Goal: Task Accomplishment & Management: Manage account settings

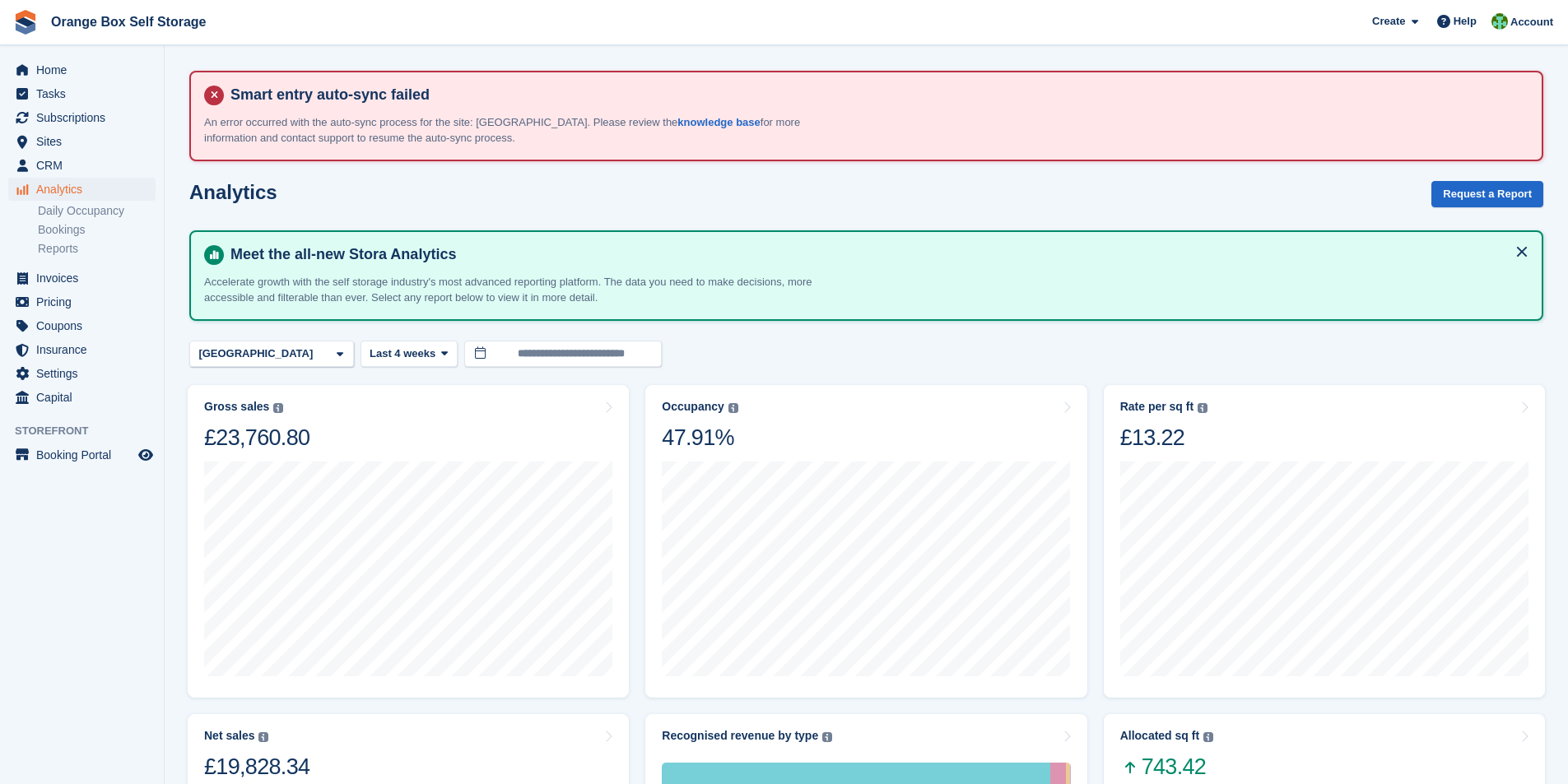
scroll to position [576, 0]
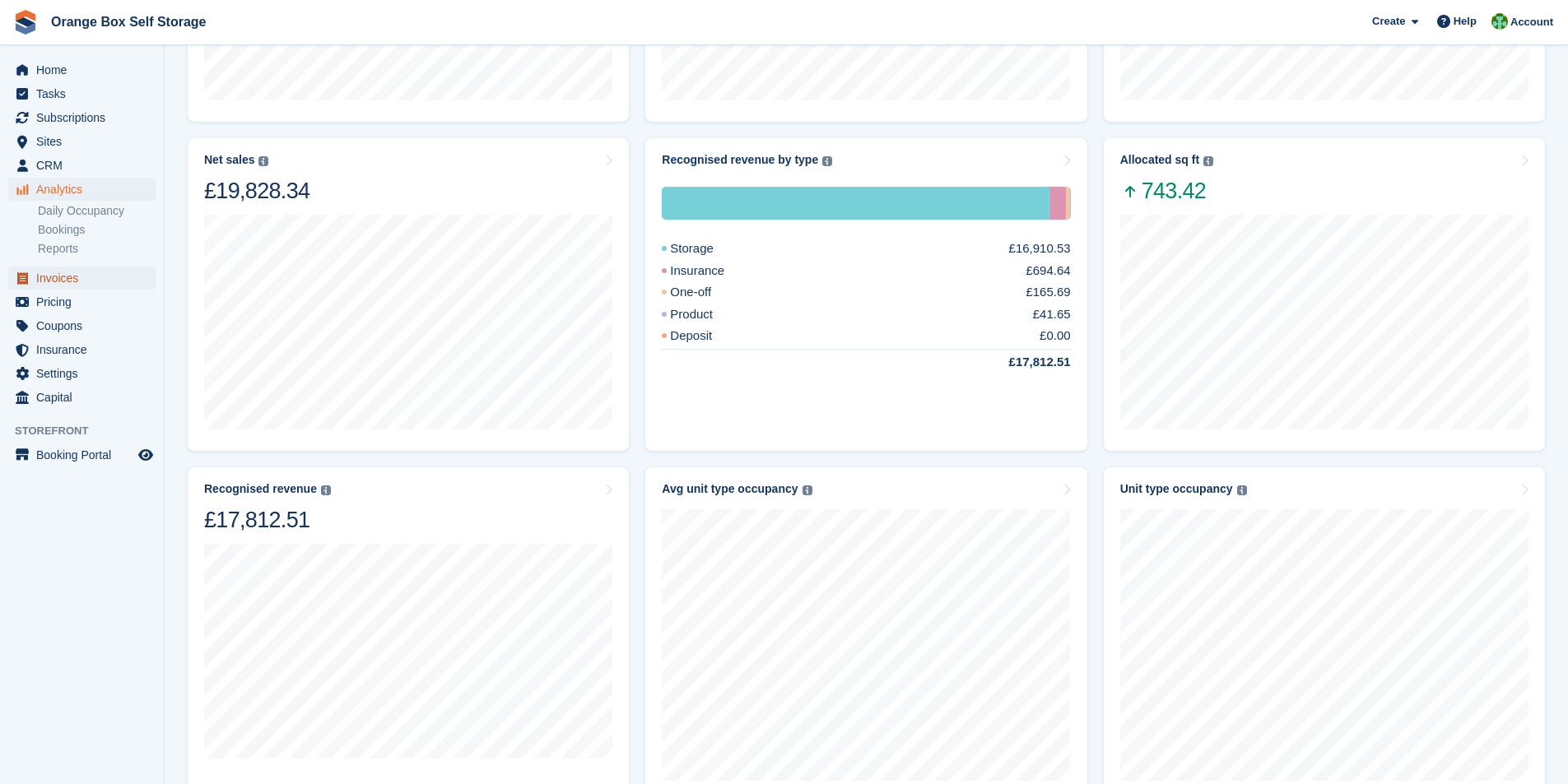
click at [55, 275] on span "Invoices" at bounding box center [85, 278] width 99 height 23
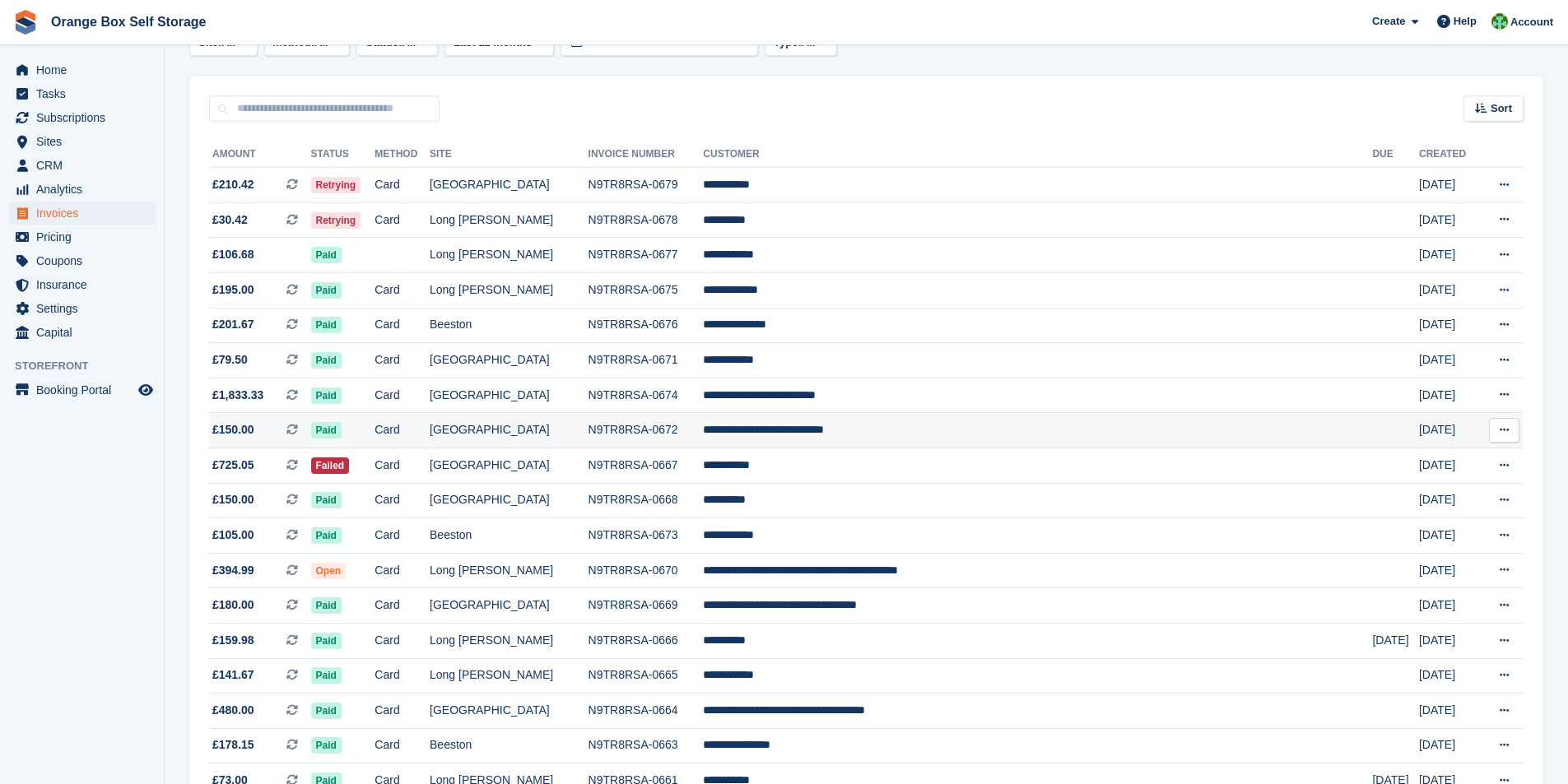
scroll to position [247, 0]
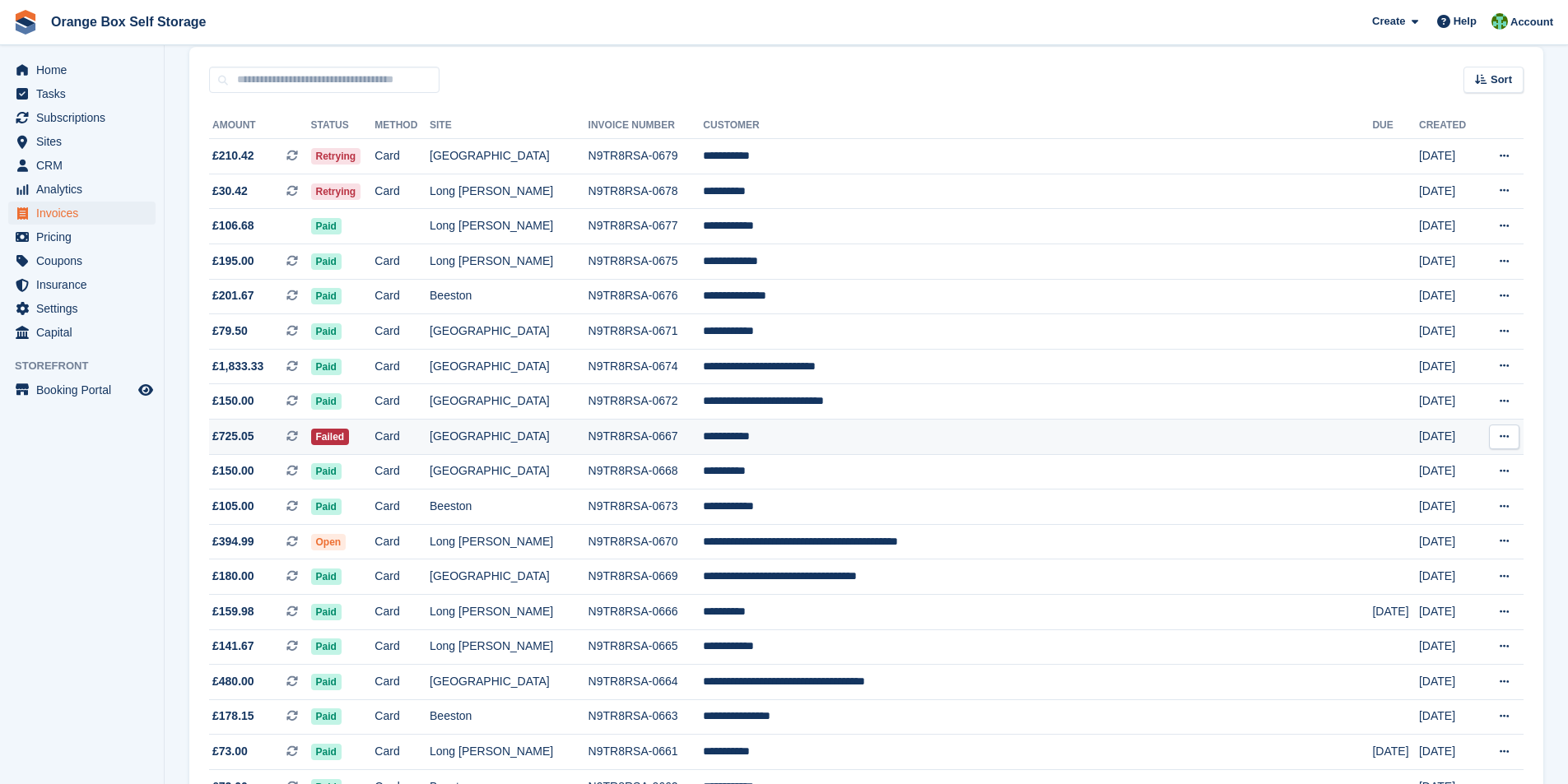
click at [668, 436] on td "N9TR8RSA-0667" at bounding box center [646, 437] width 115 height 35
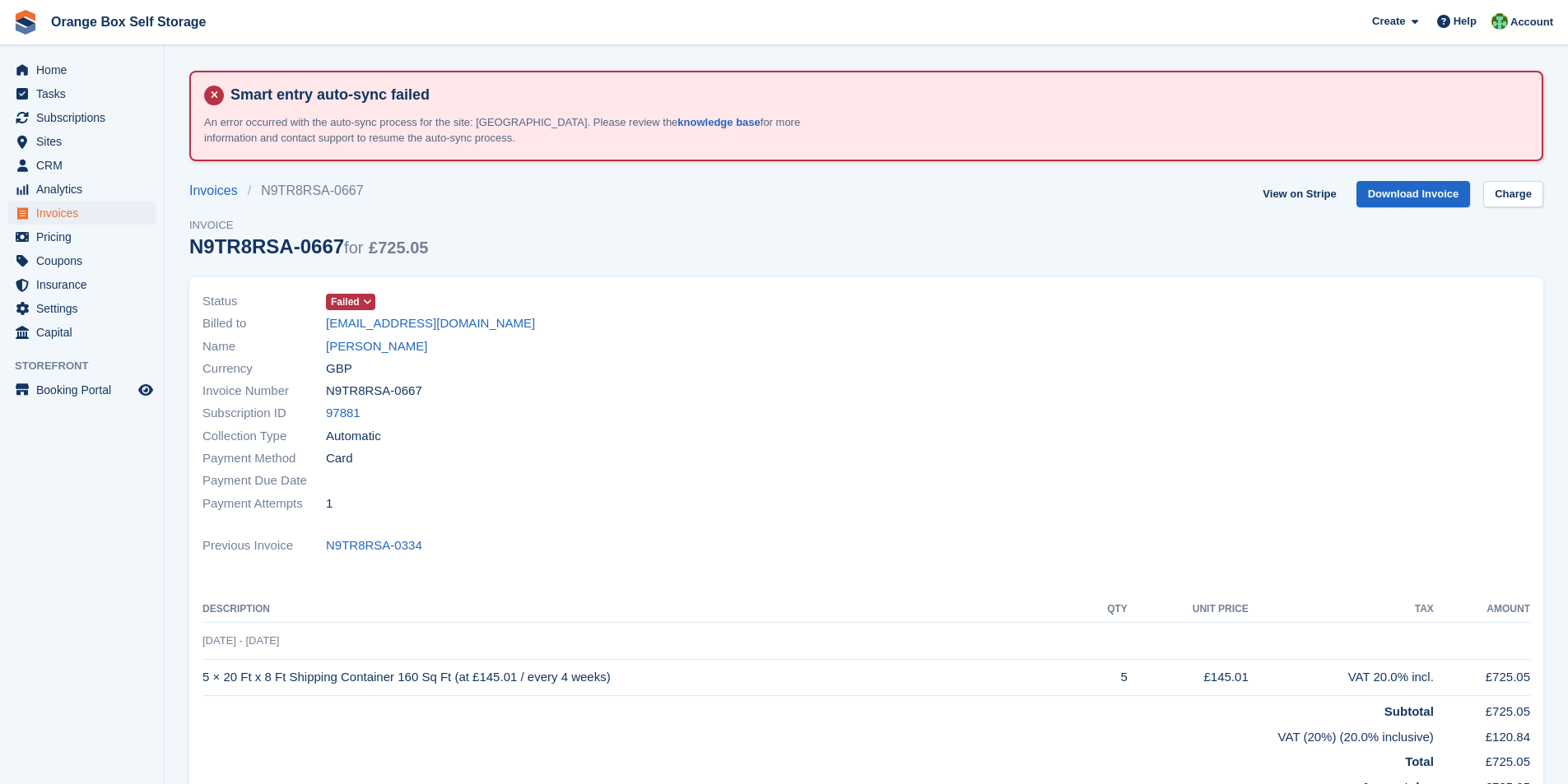
click at [371, 302] on span at bounding box center [369, 302] width 14 height 14
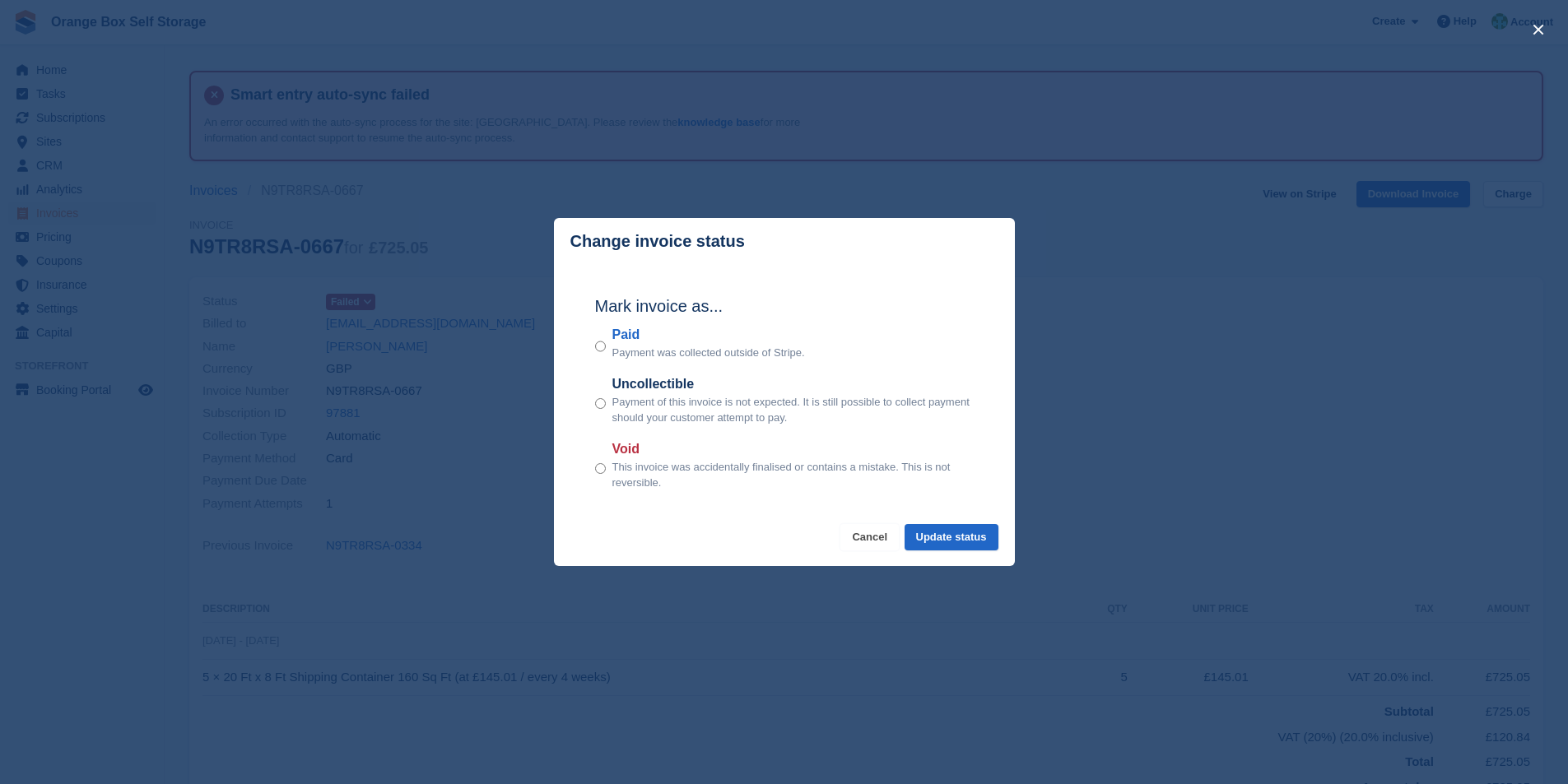
drag, startPoint x: 880, startPoint y: 541, endPoint x: 836, endPoint y: 543, distance: 44.0
click at [876, 541] on button "Cancel" at bounding box center [869, 537] width 58 height 27
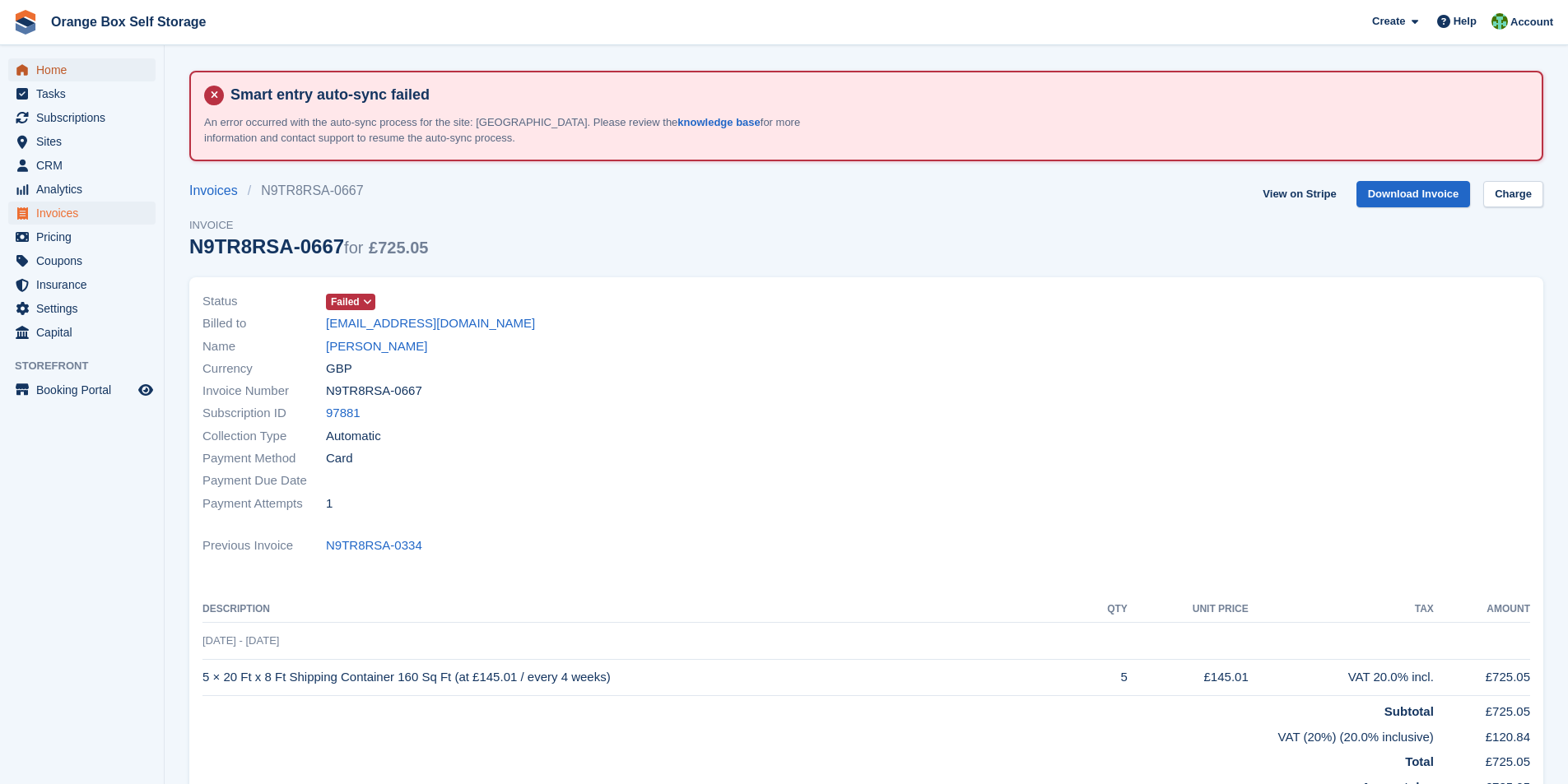
click at [57, 66] on span "Home" at bounding box center [85, 69] width 99 height 23
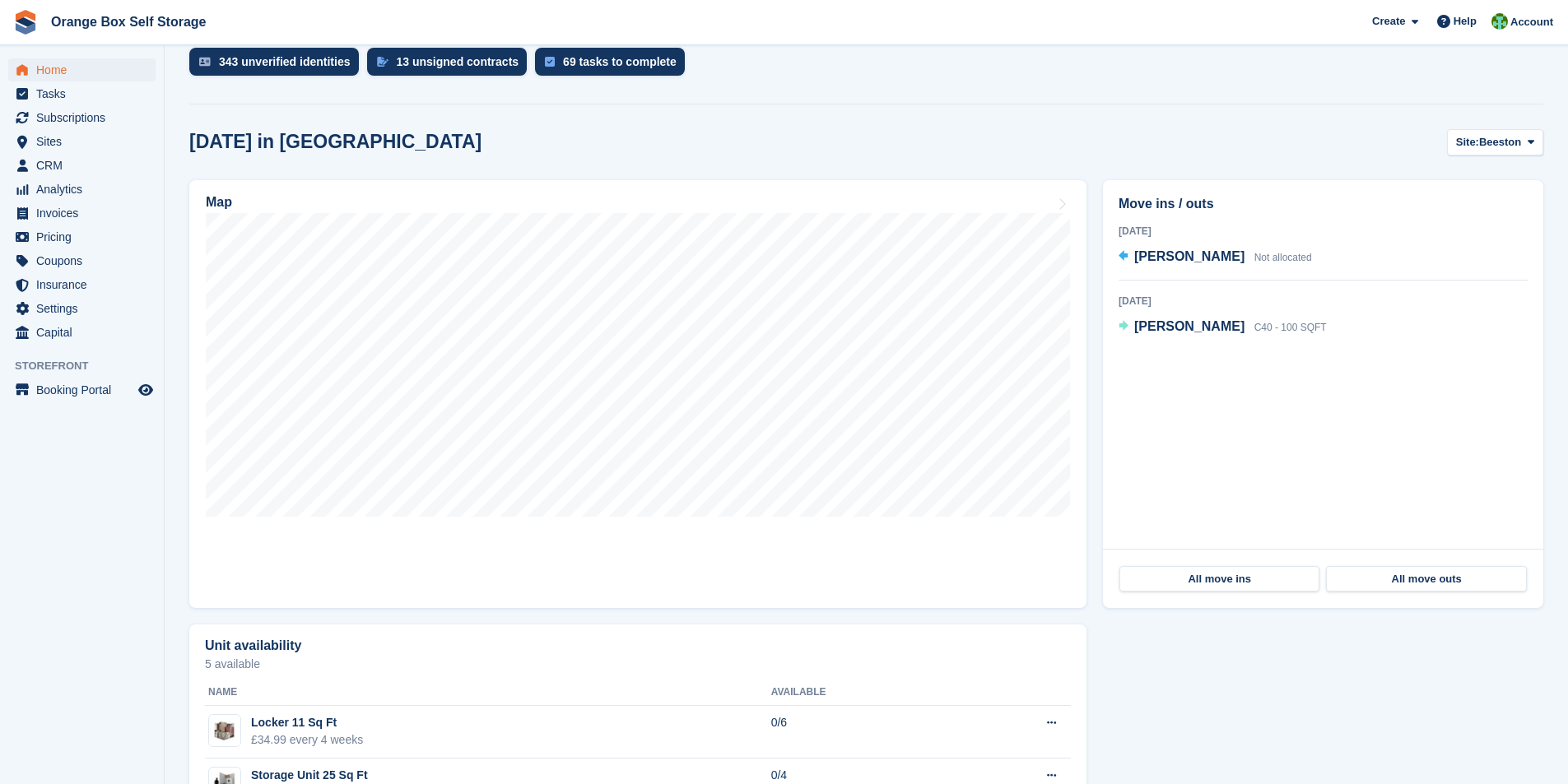
scroll to position [493, 0]
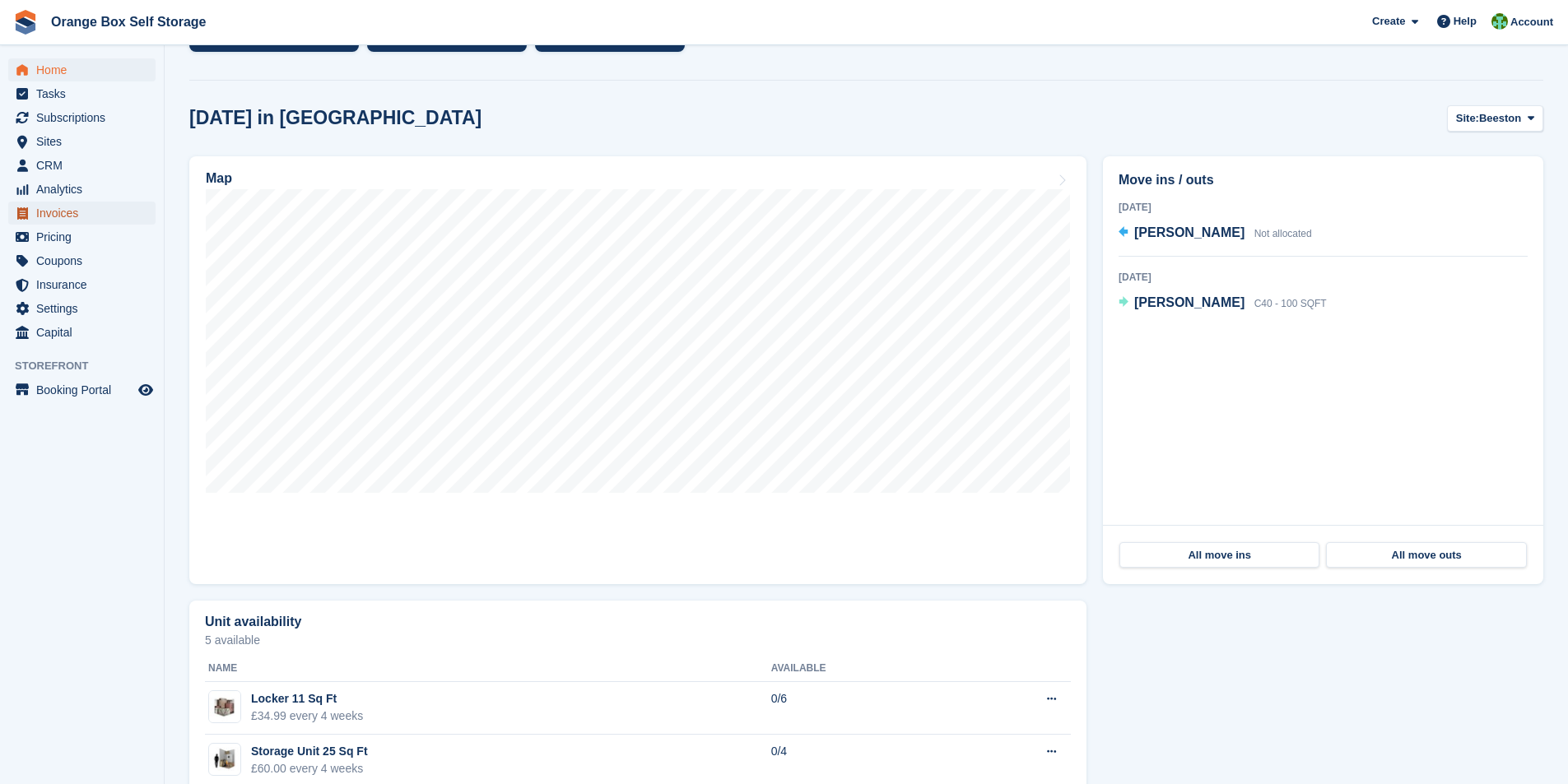
click at [63, 213] on span "Invoices" at bounding box center [85, 213] width 99 height 23
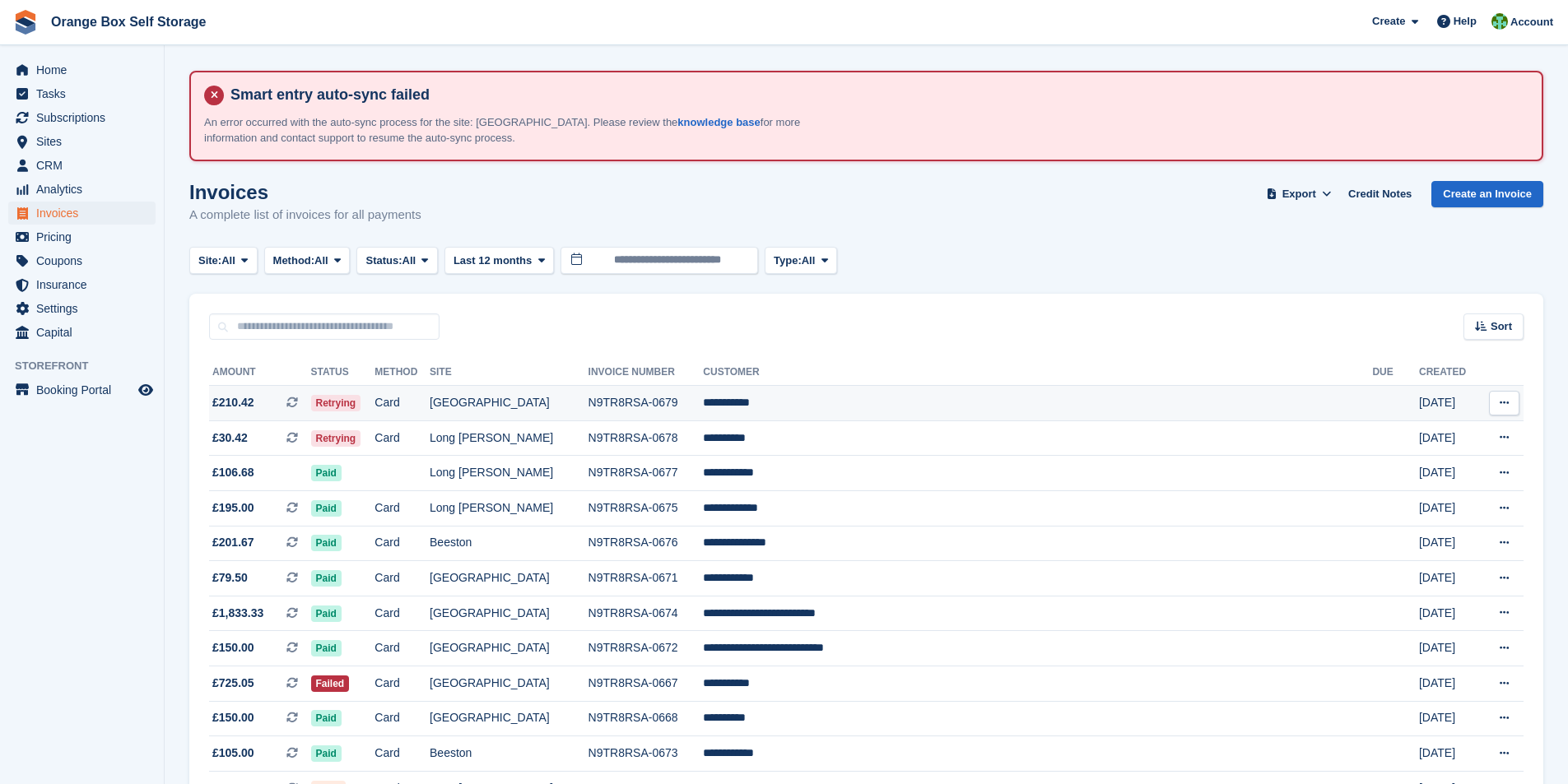
click at [854, 396] on td "**********" at bounding box center [1038, 404] width 669 height 35
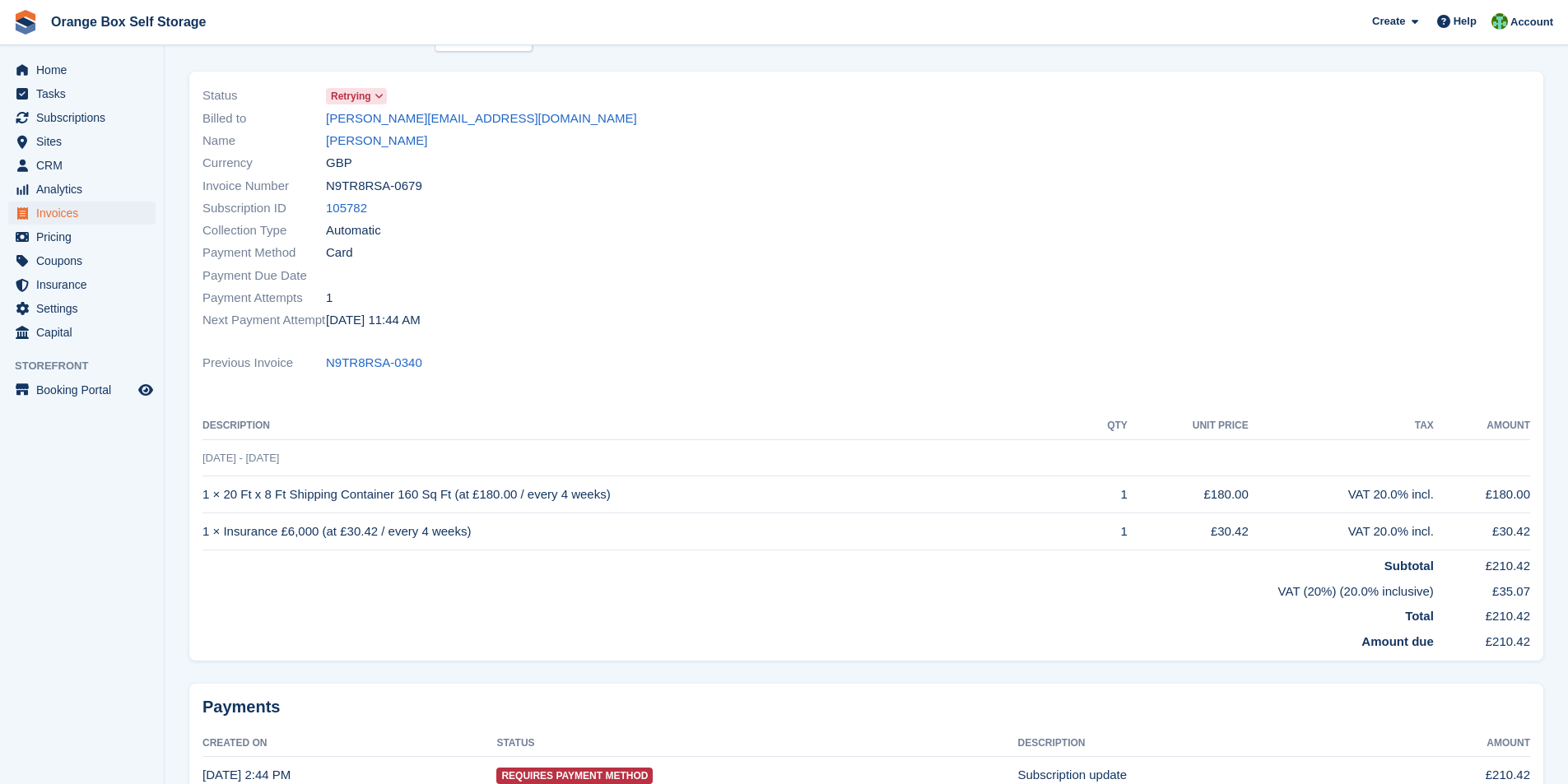
scroll to position [247, 0]
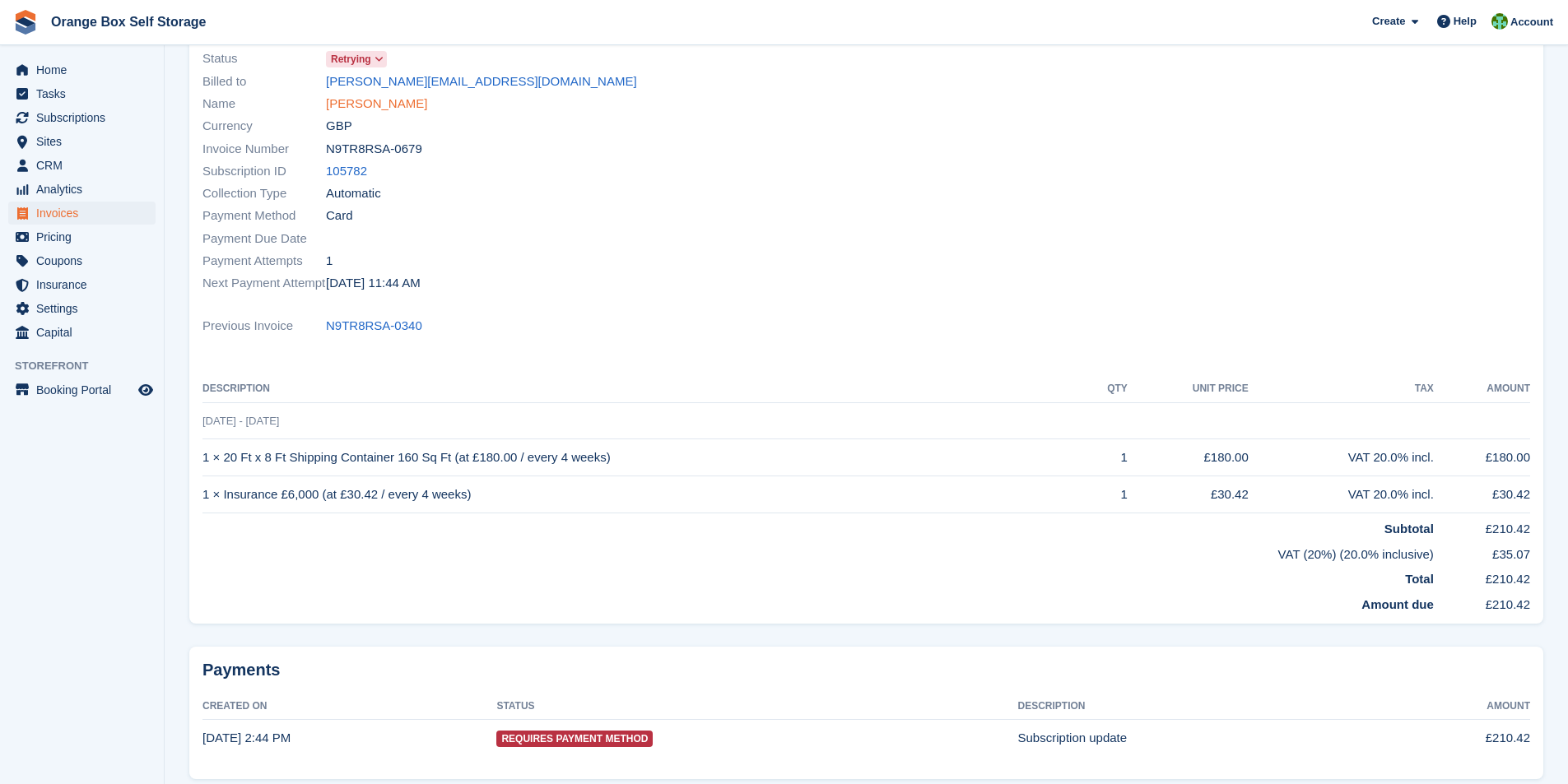
click at [366, 106] on link "JOHN ROBSON" at bounding box center [377, 104] width 101 height 19
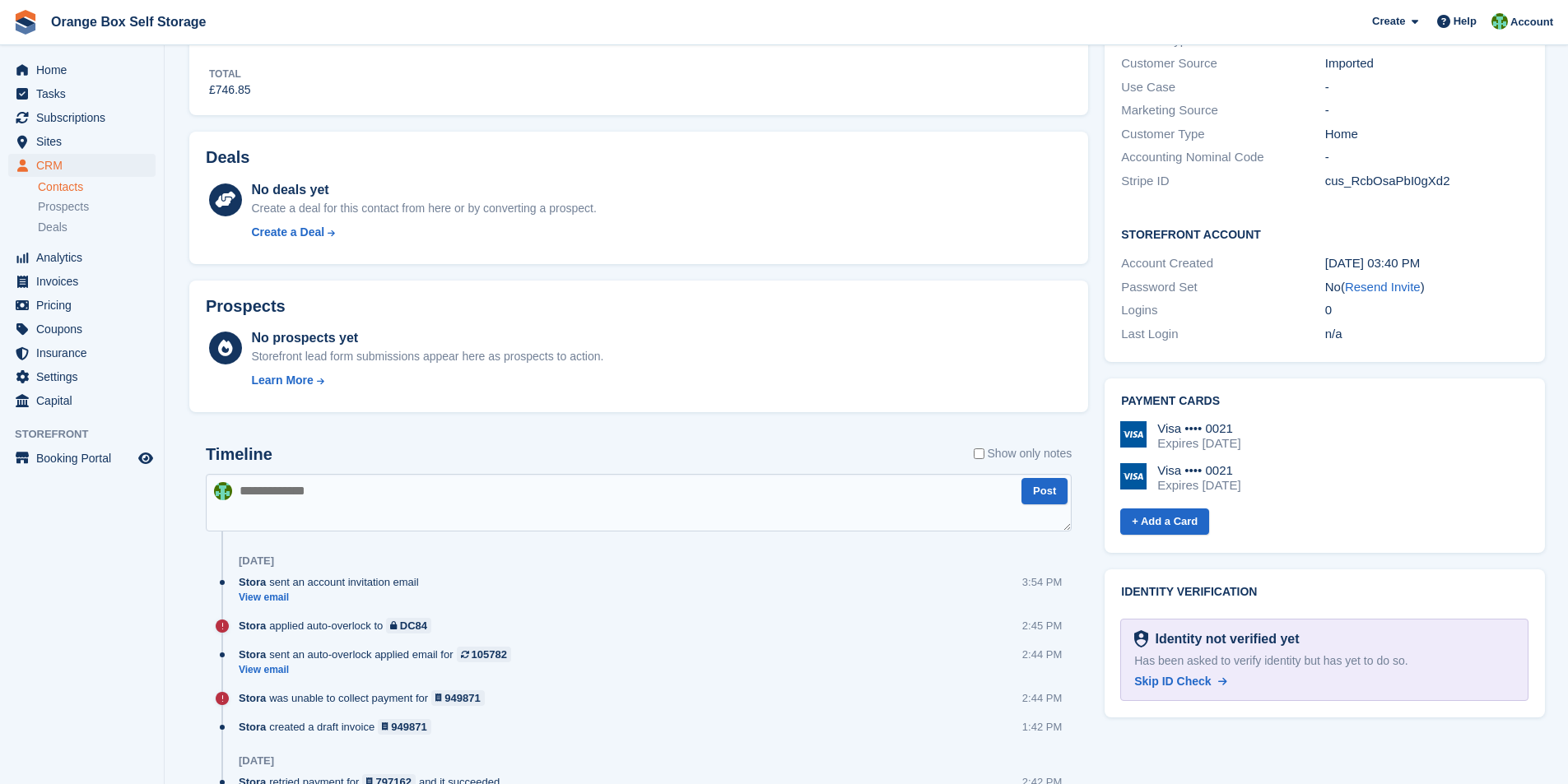
scroll to position [658, 0]
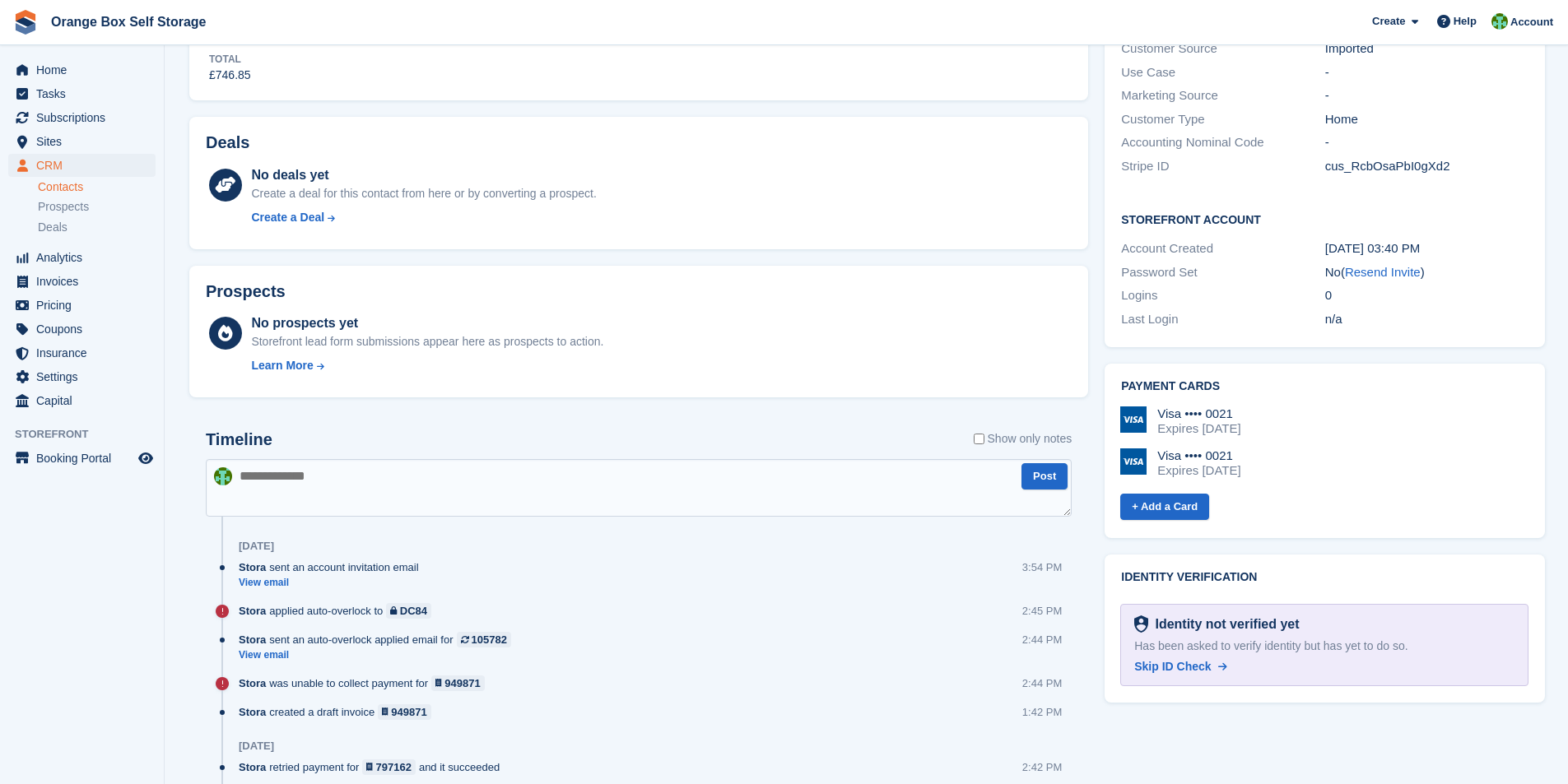
click at [281, 484] on textarea at bounding box center [638, 487] width 866 height 57
type textarea "*"
click at [486, 480] on textarea "**********" at bounding box center [638, 487] width 866 height 57
click at [513, 493] on textarea "**********" at bounding box center [638, 487] width 866 height 57
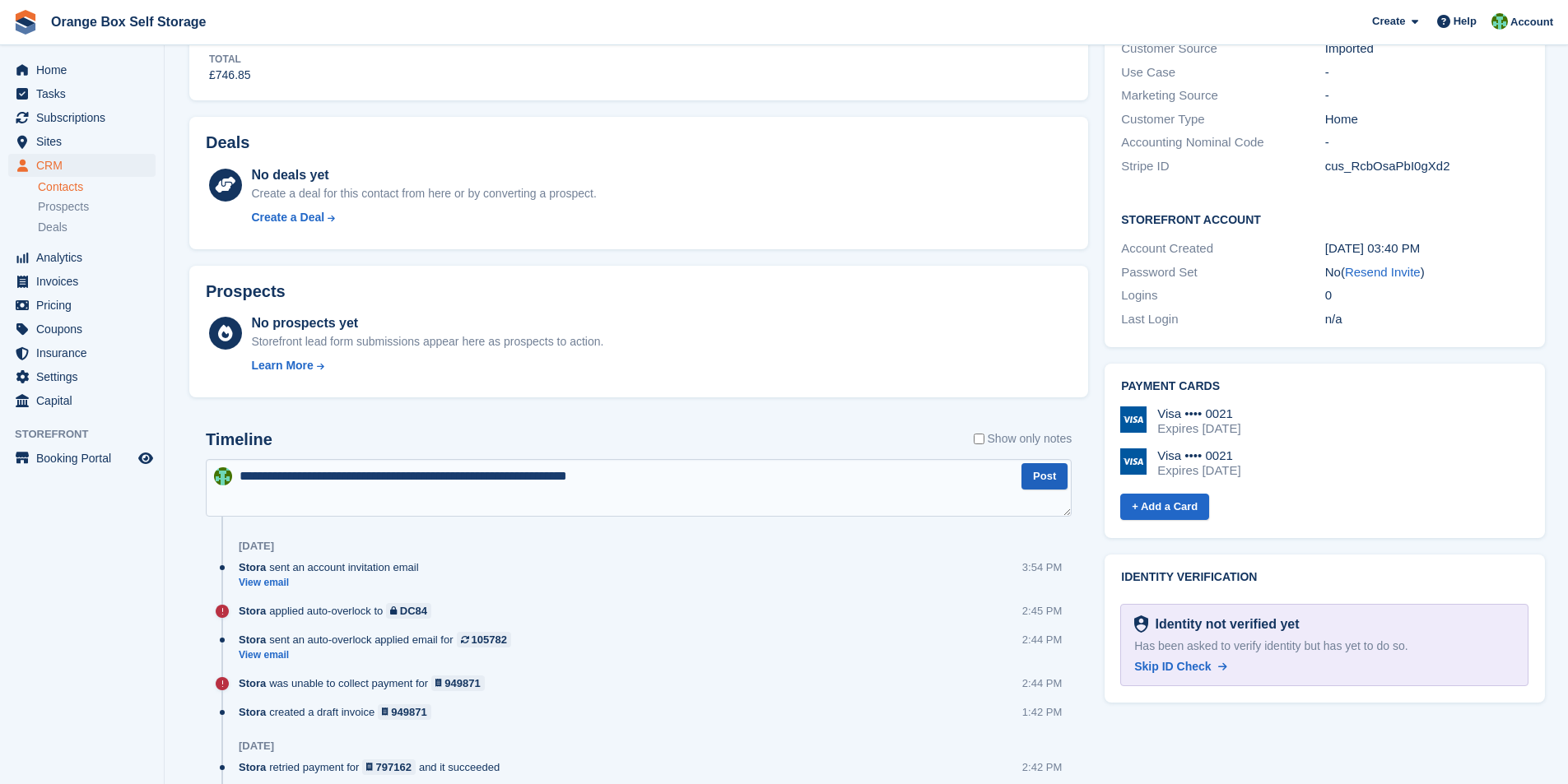
type textarea "**********"
click at [1057, 476] on button "Post" at bounding box center [1045, 476] width 46 height 27
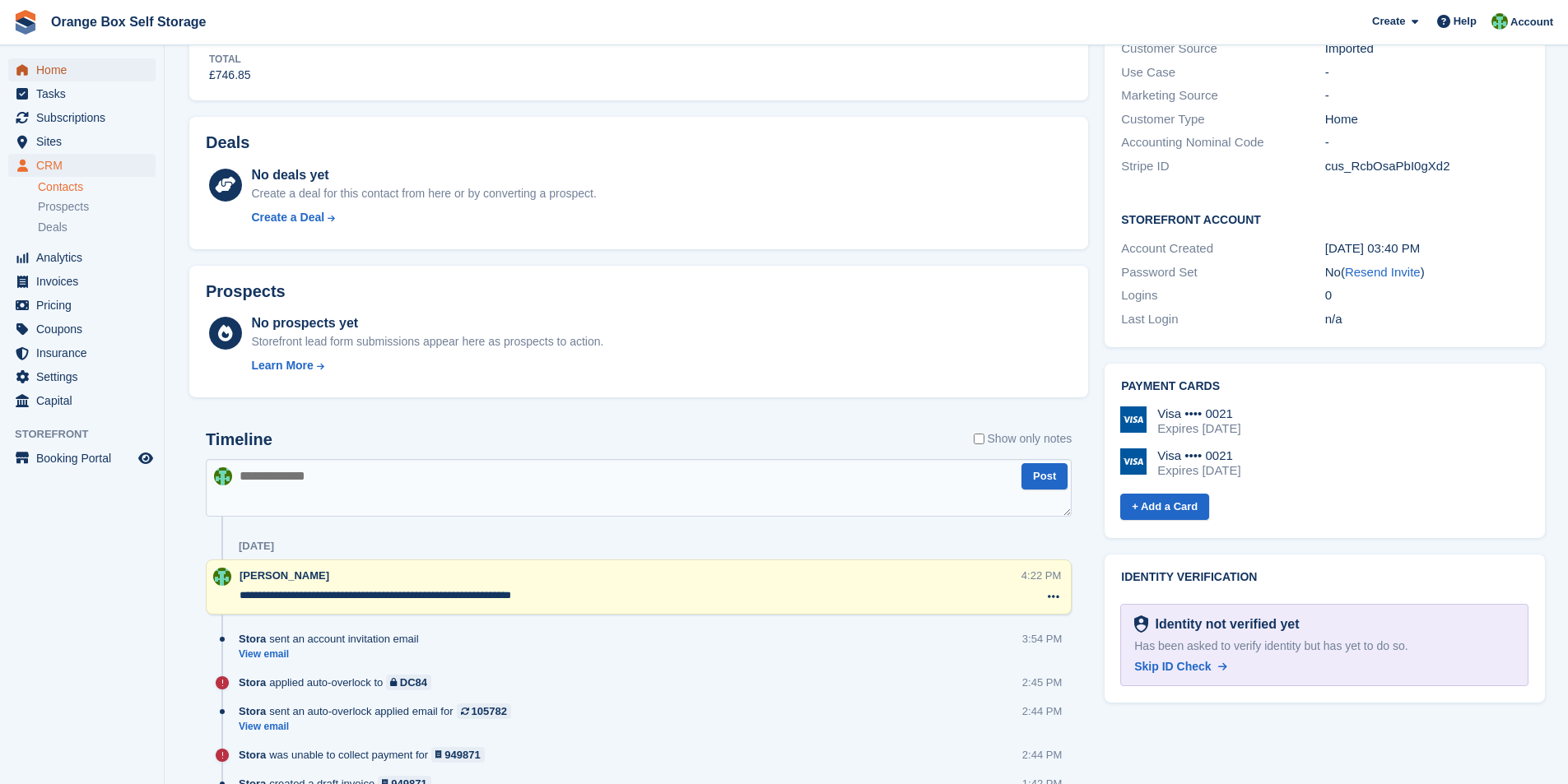
click at [64, 68] on span "Home" at bounding box center [85, 69] width 99 height 23
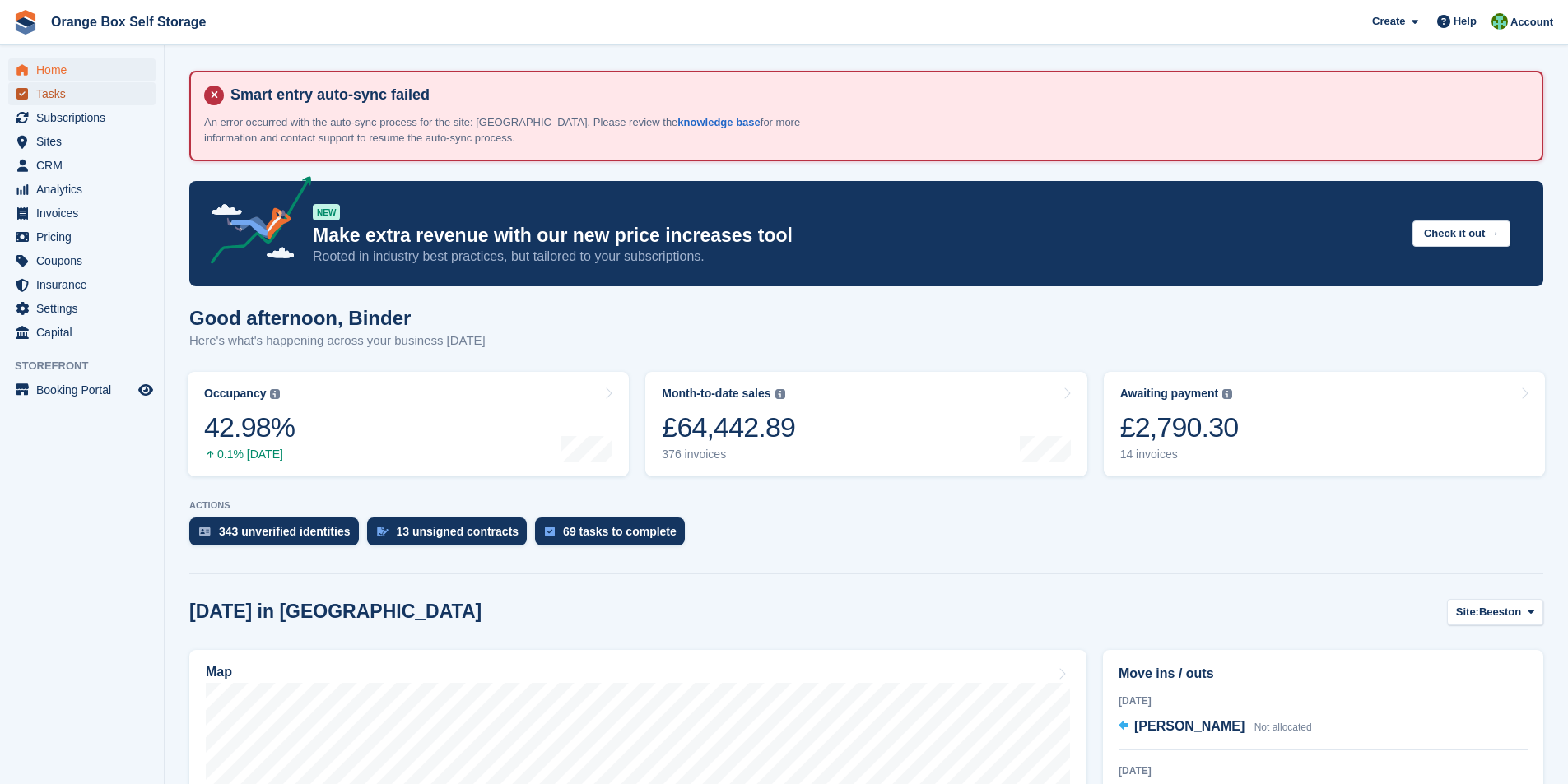
click at [55, 95] on span "Tasks" at bounding box center [85, 93] width 99 height 23
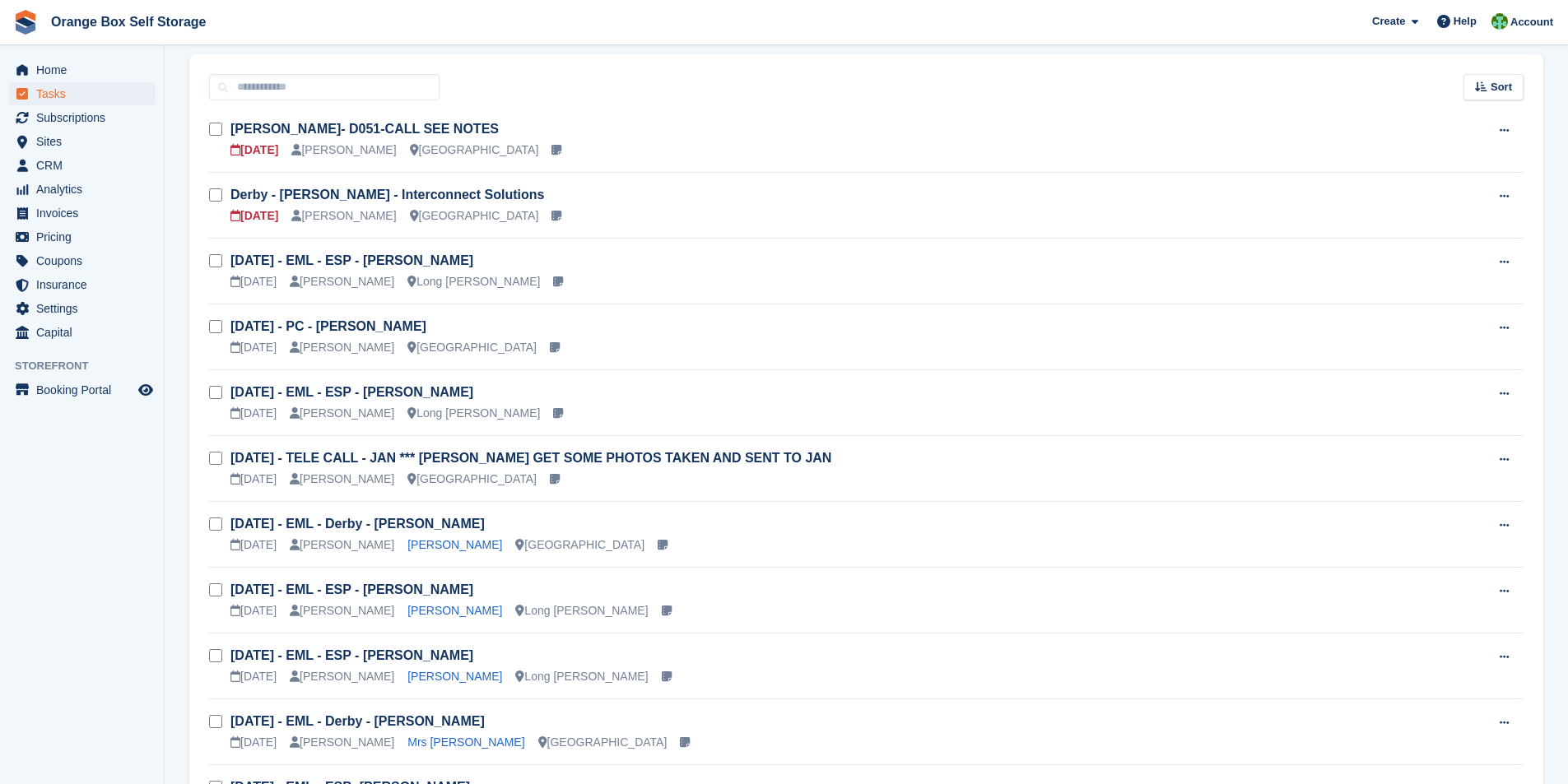
scroll to position [247, 0]
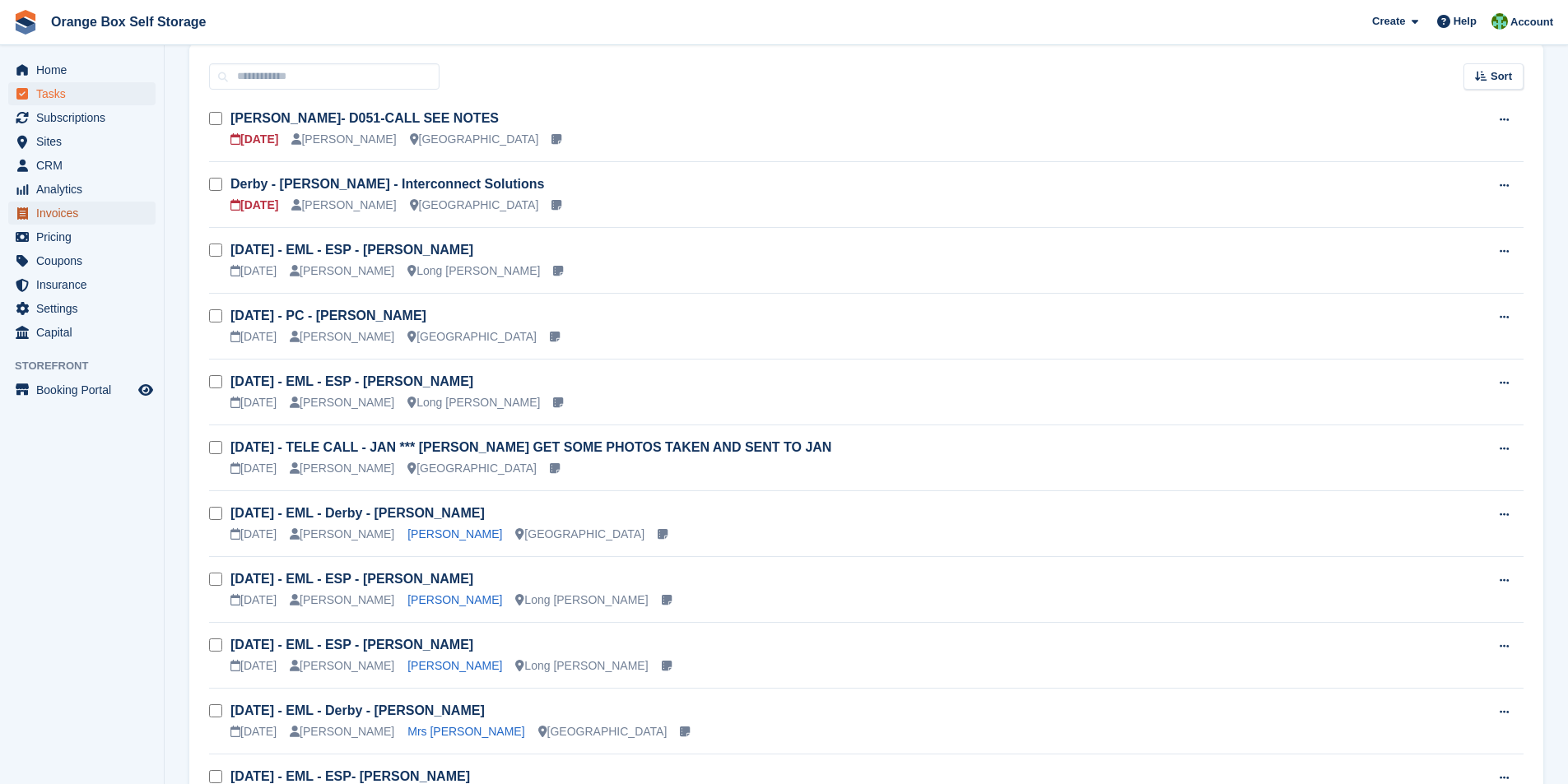
click at [71, 218] on span "Invoices" at bounding box center [85, 213] width 99 height 23
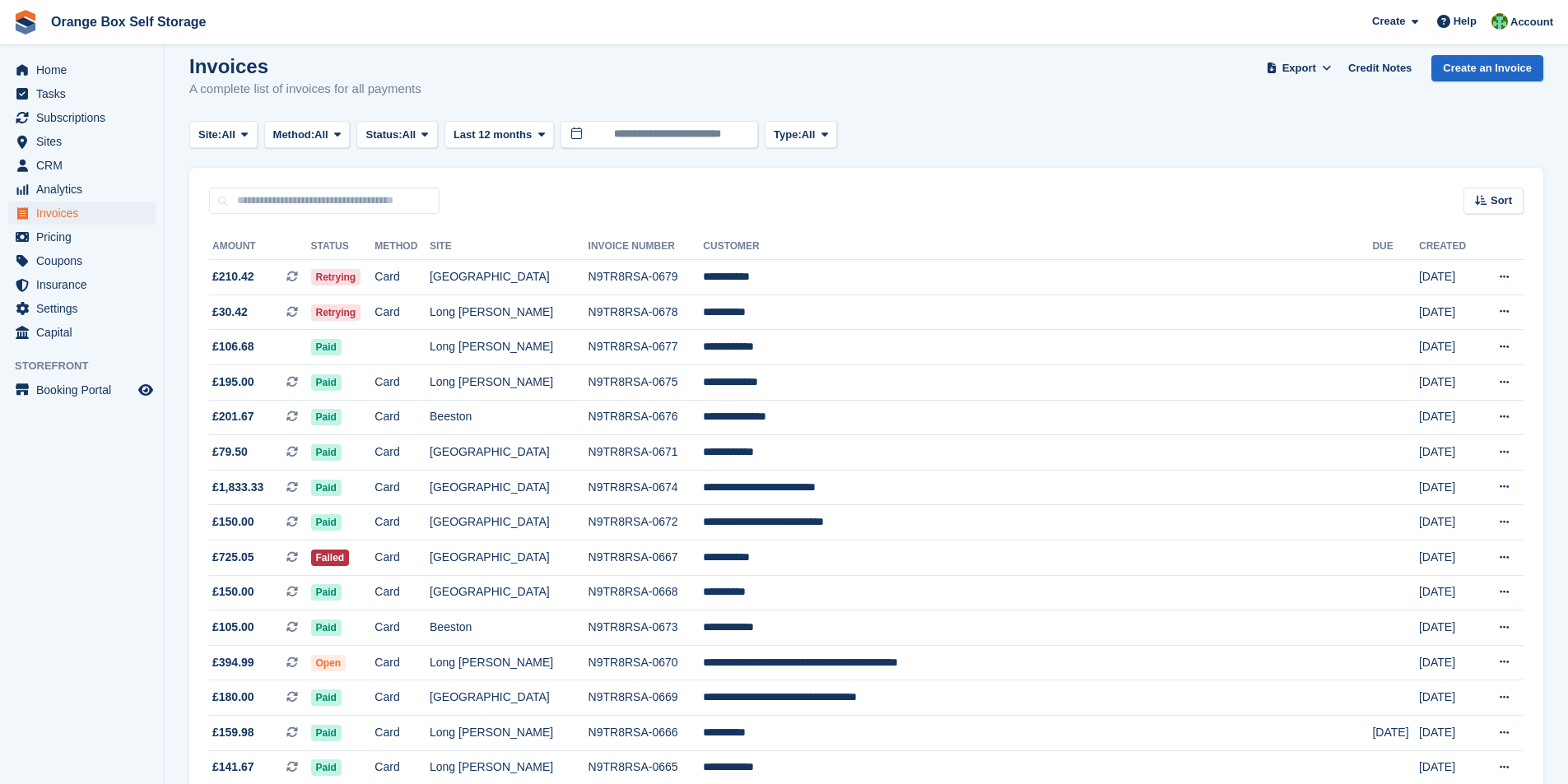
scroll to position [165, 0]
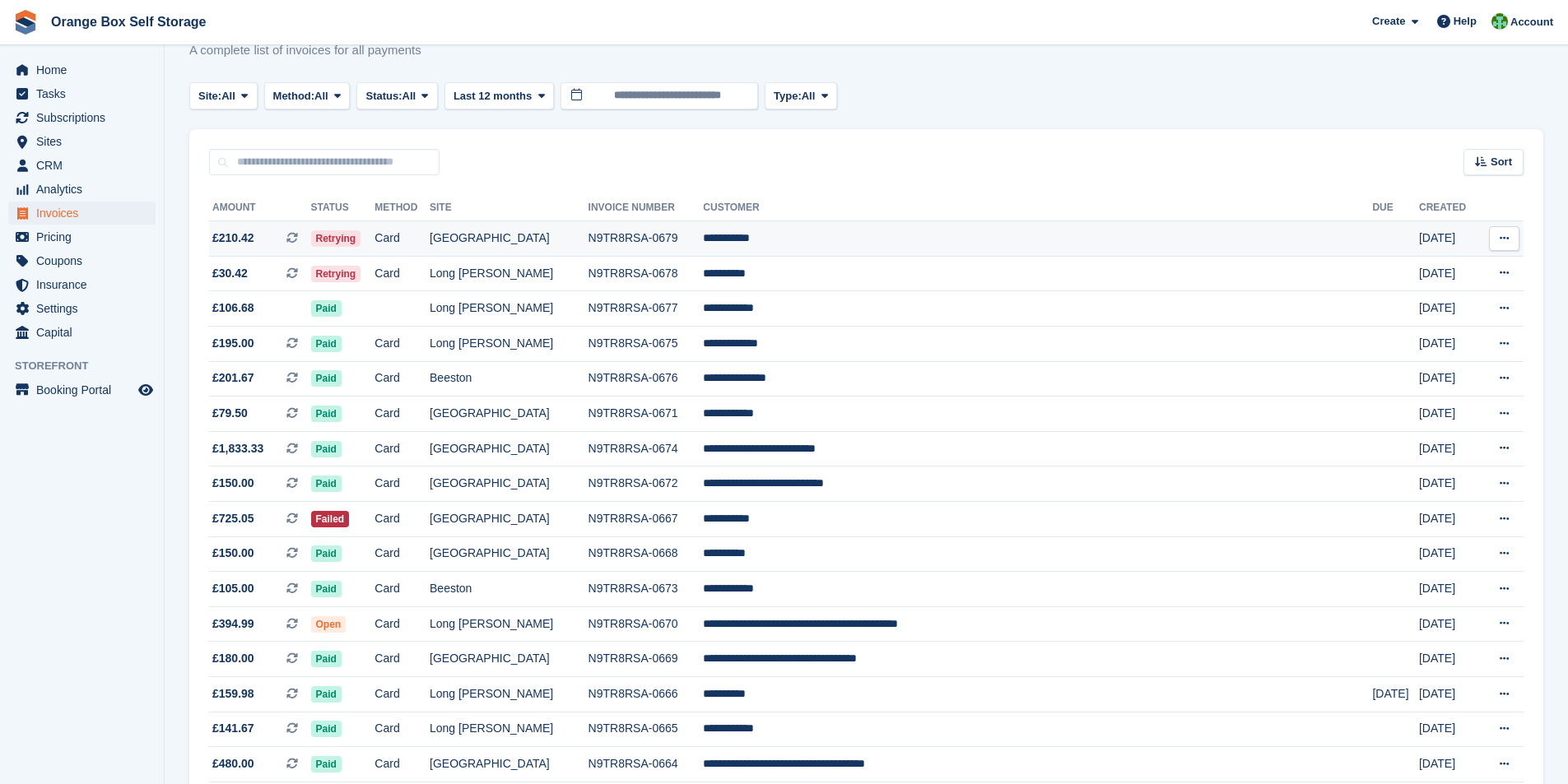
click at [429, 236] on td "Card" at bounding box center [402, 239] width 55 height 35
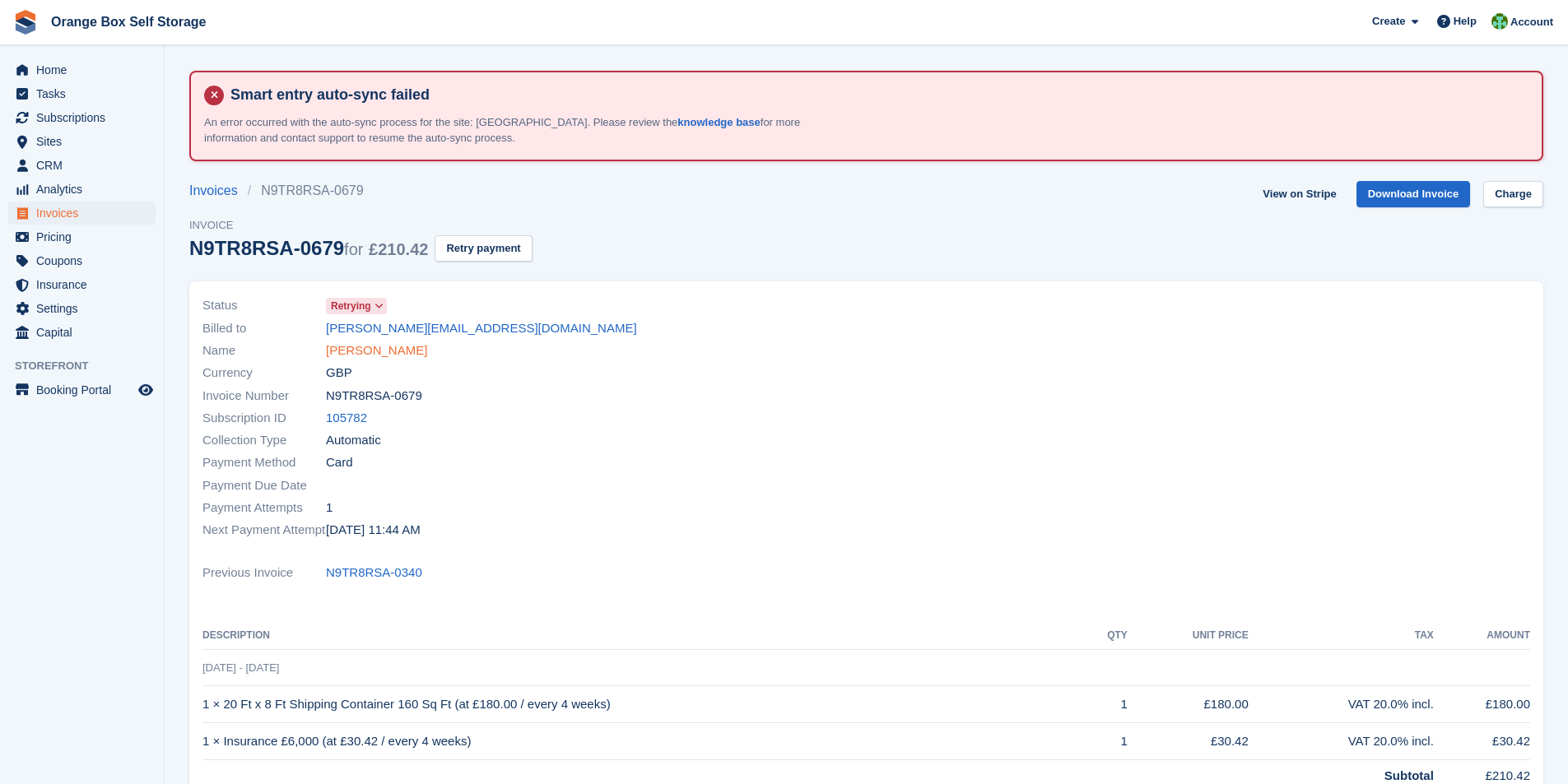
click at [382, 349] on link "[PERSON_NAME]" at bounding box center [377, 351] width 101 height 19
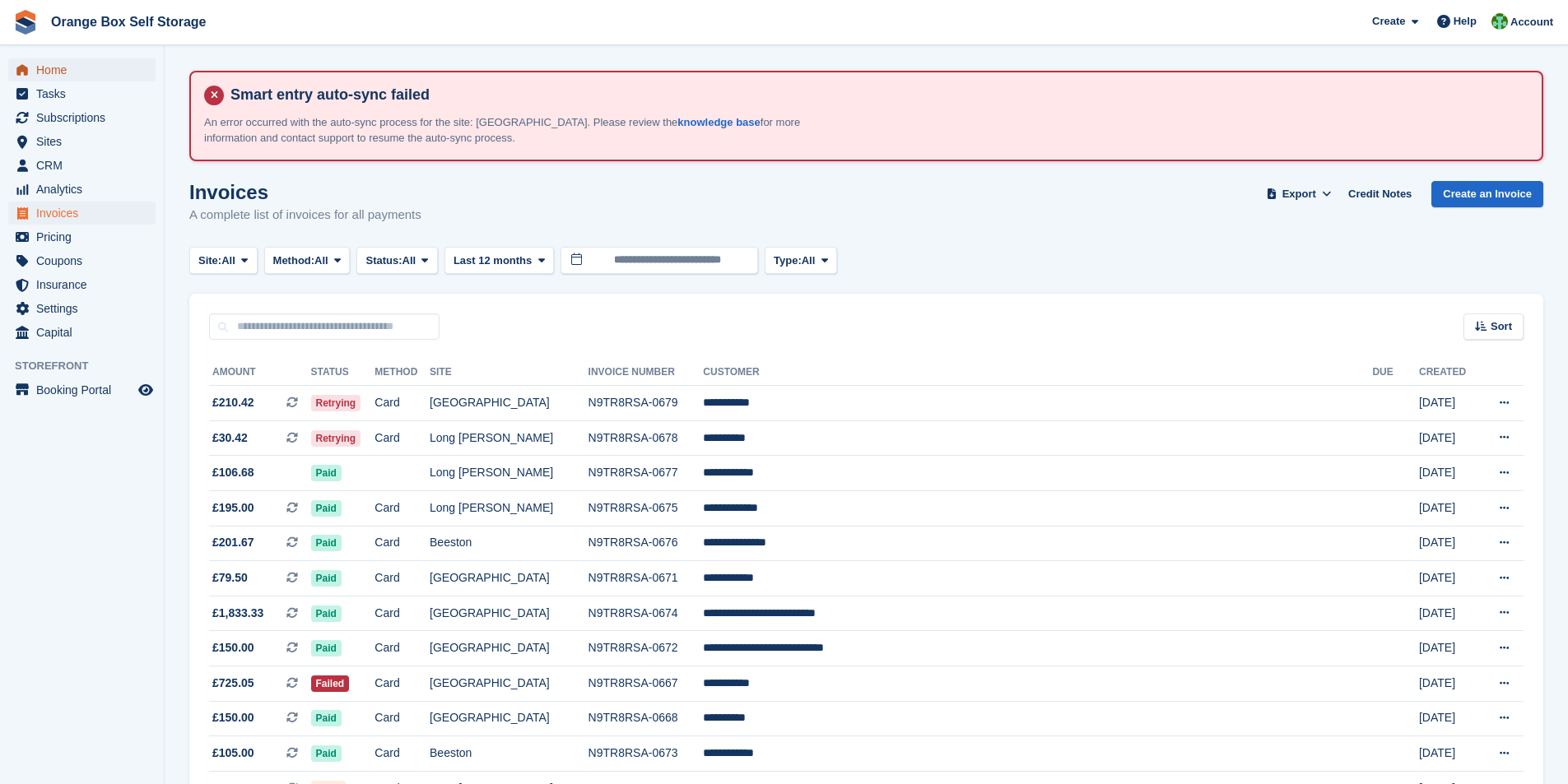
click at [55, 71] on span "Home" at bounding box center [85, 69] width 99 height 23
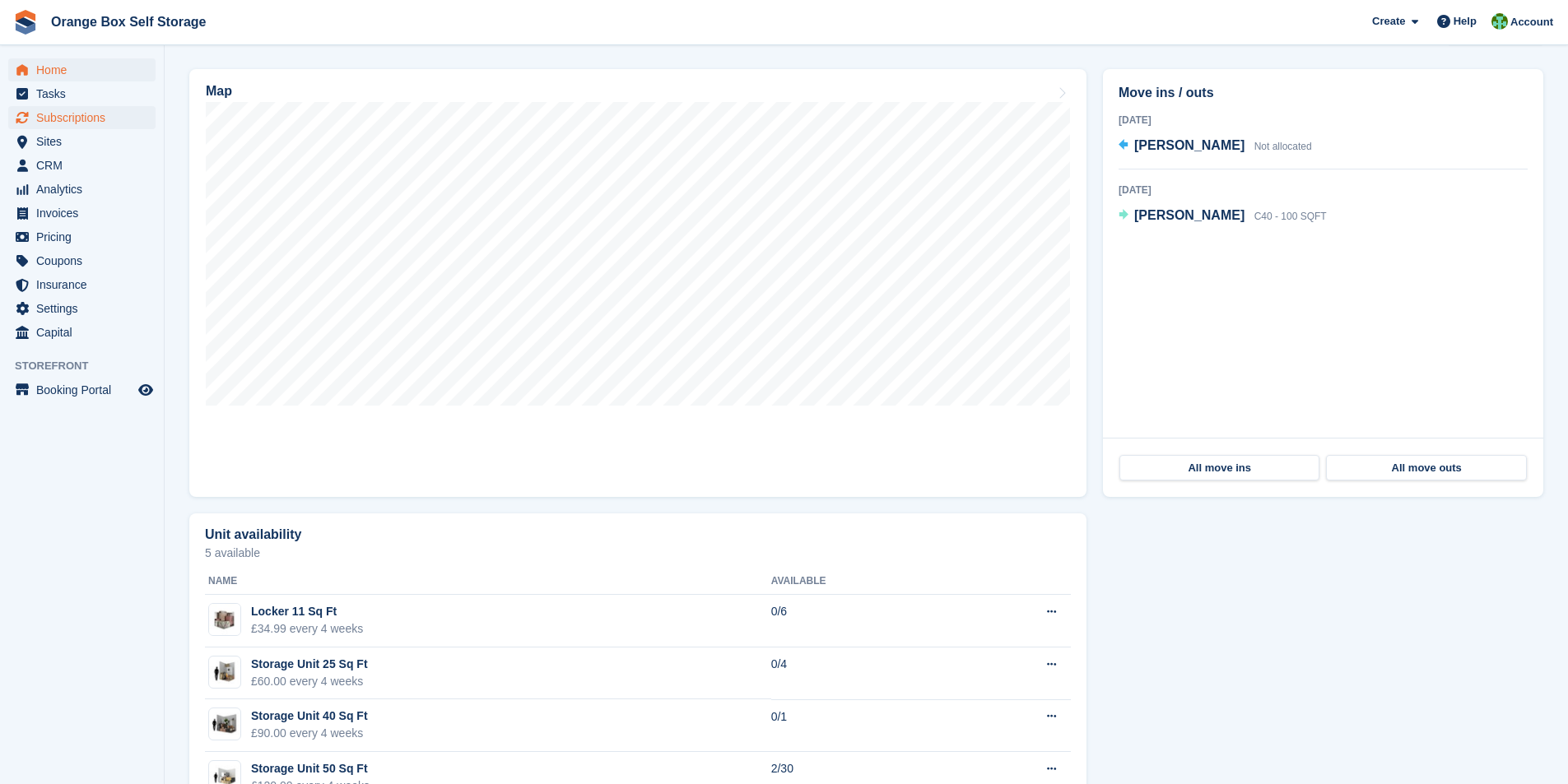
scroll to position [576, 0]
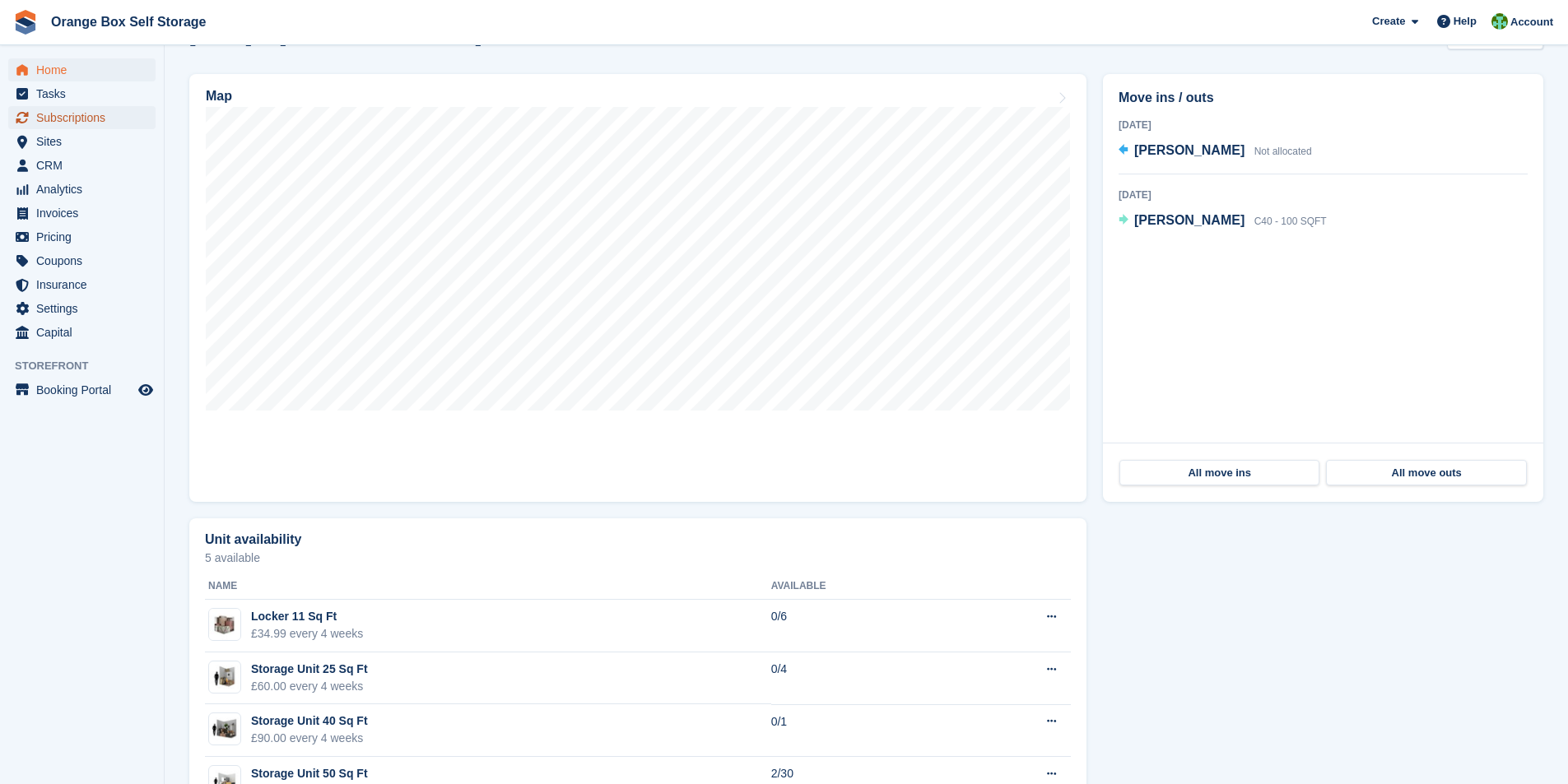
click at [57, 122] on span "Subscriptions" at bounding box center [85, 117] width 99 height 23
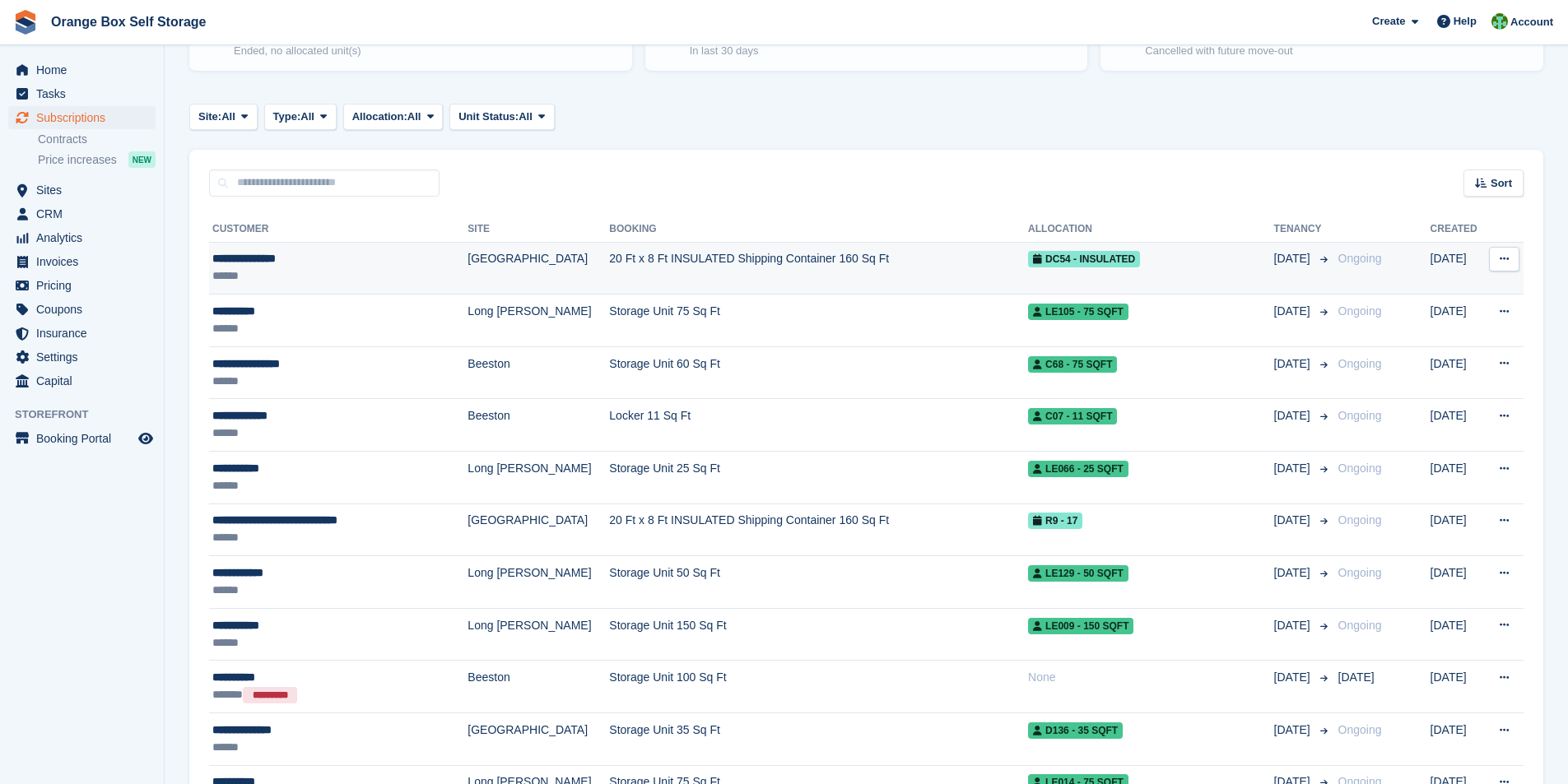
scroll to position [329, 0]
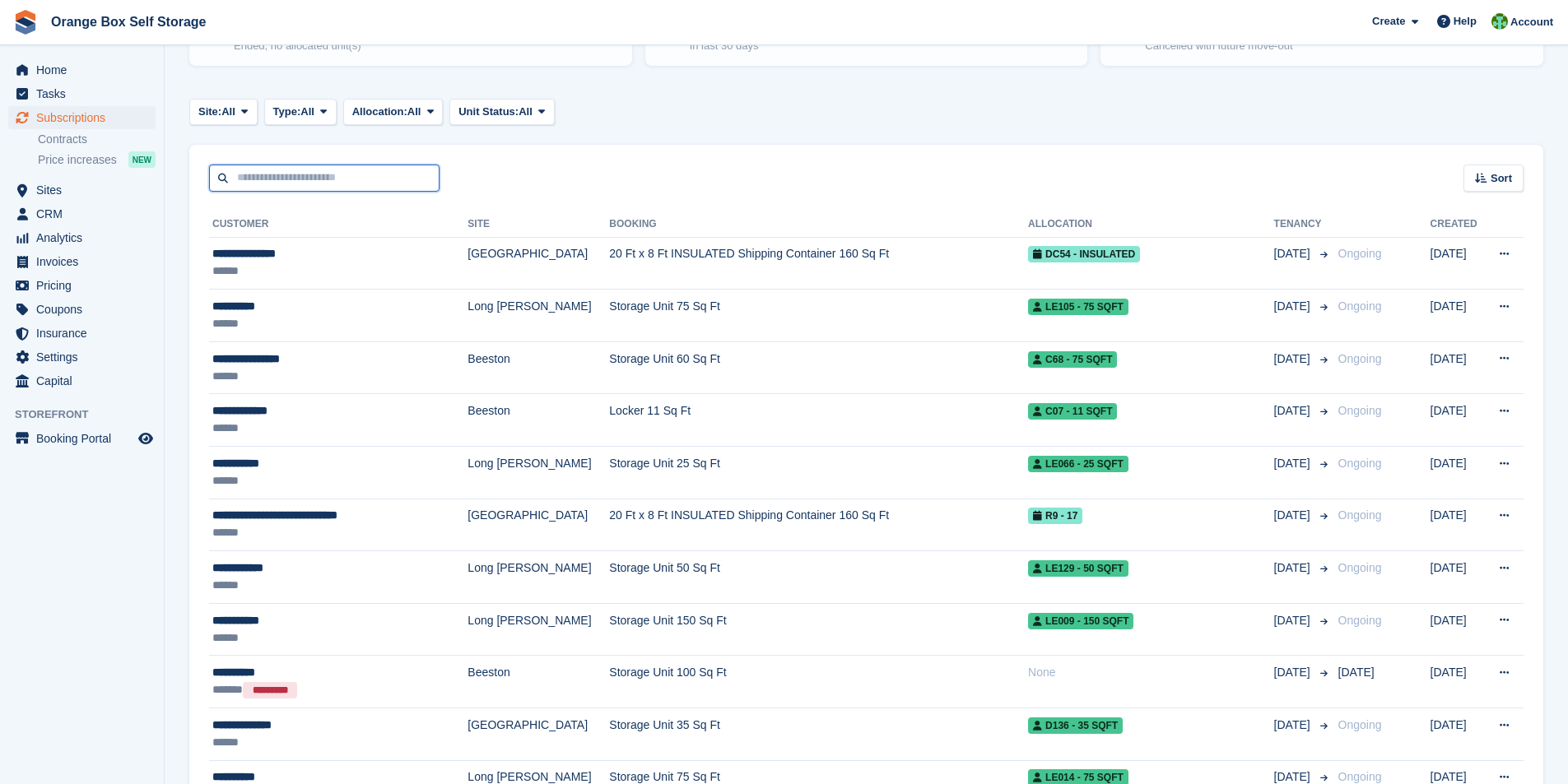
click at [270, 182] on input "text" at bounding box center [324, 178] width 231 height 27
click at [79, 261] on span "Invoices" at bounding box center [85, 261] width 99 height 23
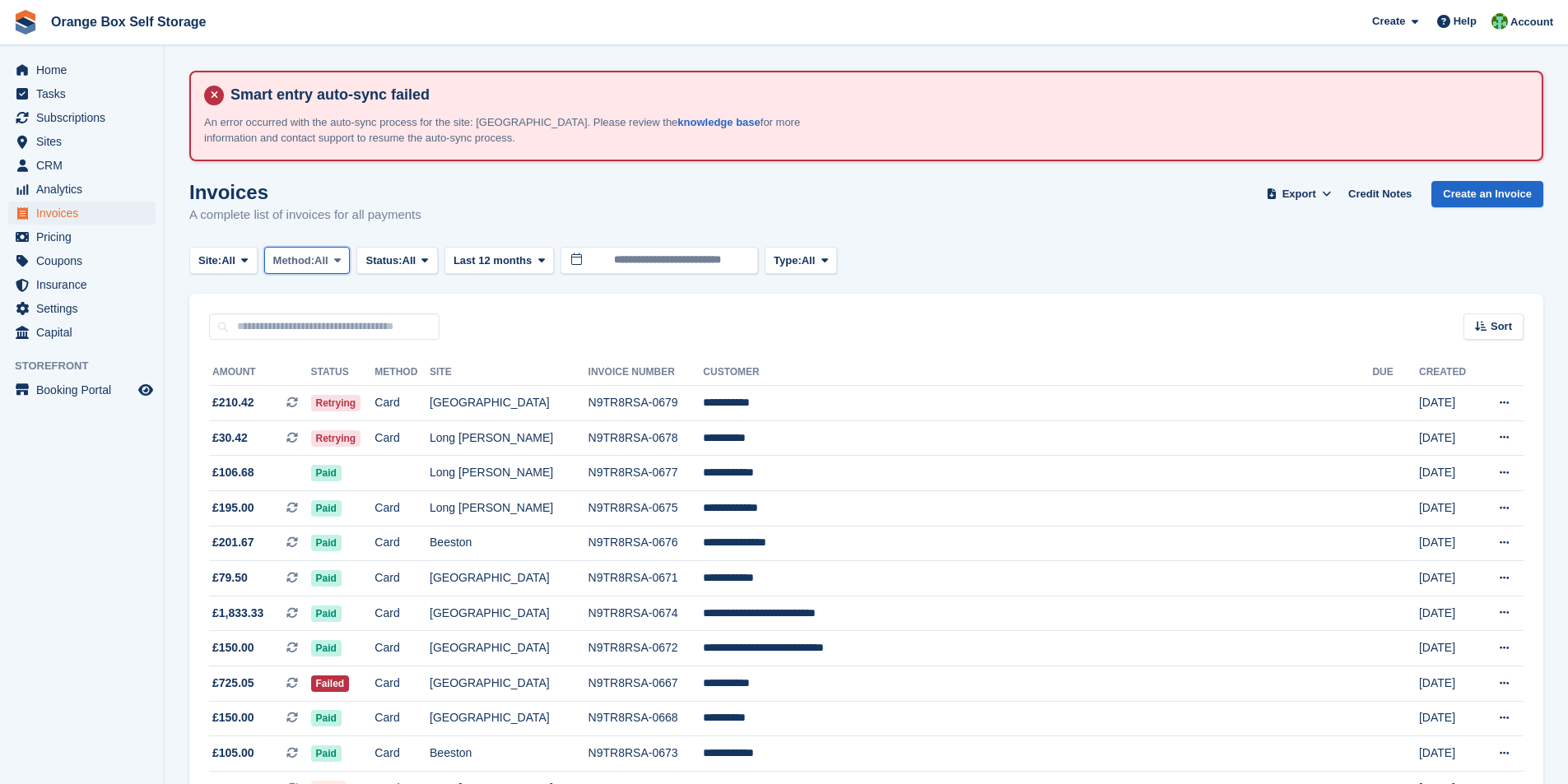
click at [315, 263] on span "Method:" at bounding box center [294, 260] width 42 height 16
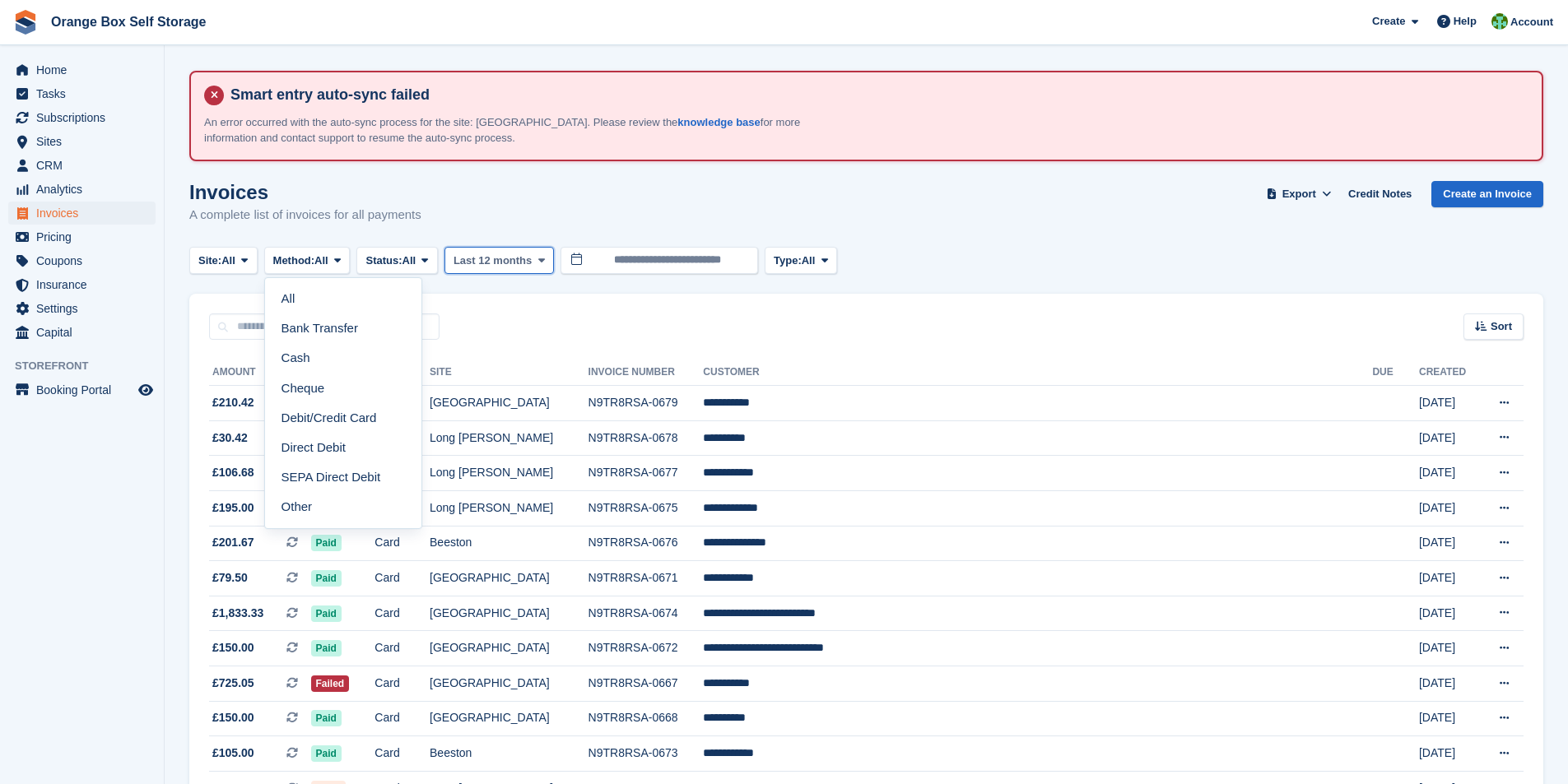
click at [532, 258] on span "Last 12 months" at bounding box center [493, 260] width 79 height 16
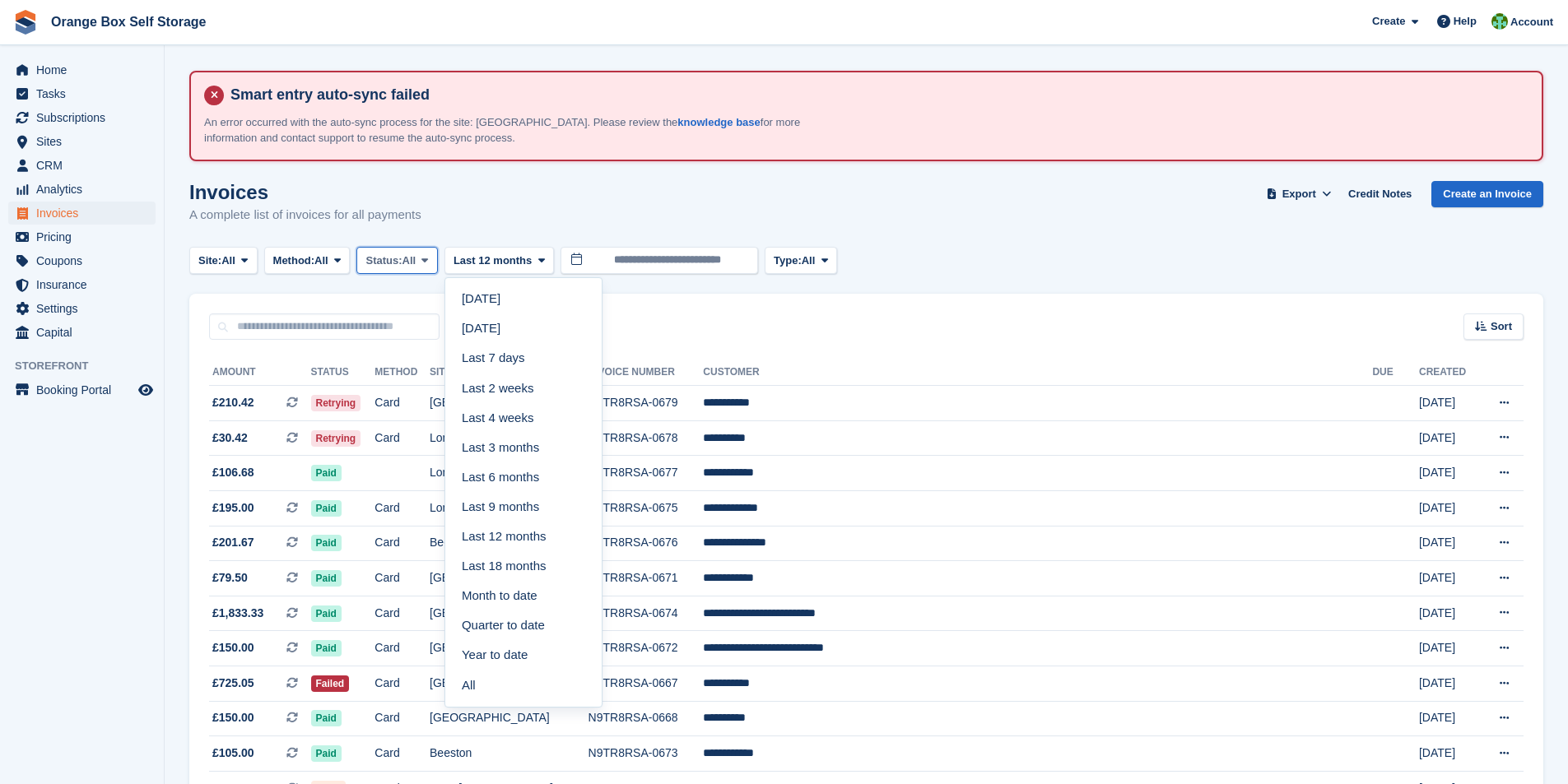
click at [402, 257] on span "Status:" at bounding box center [383, 260] width 36 height 16
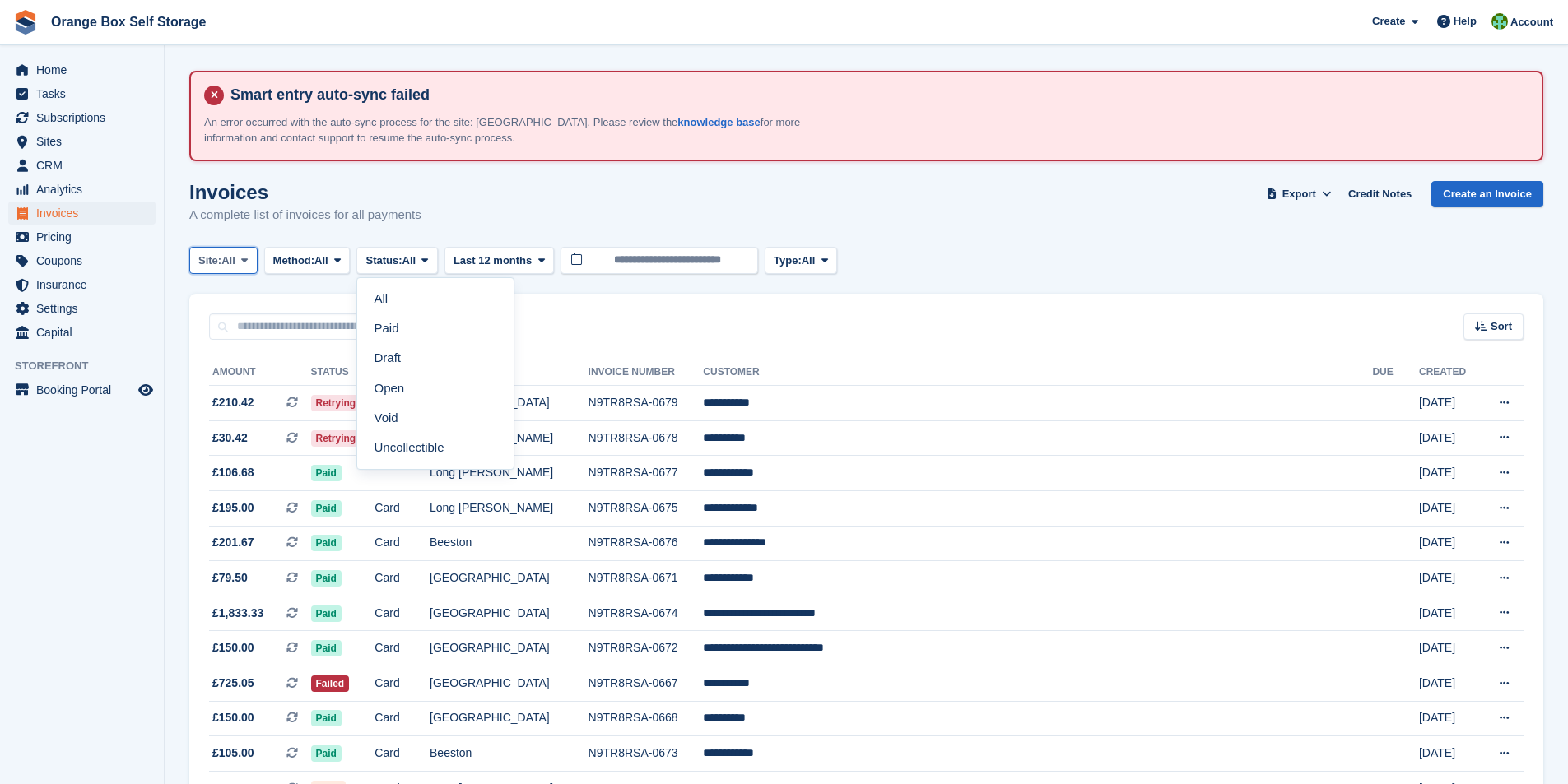
click at [227, 264] on span "All" at bounding box center [228, 260] width 14 height 16
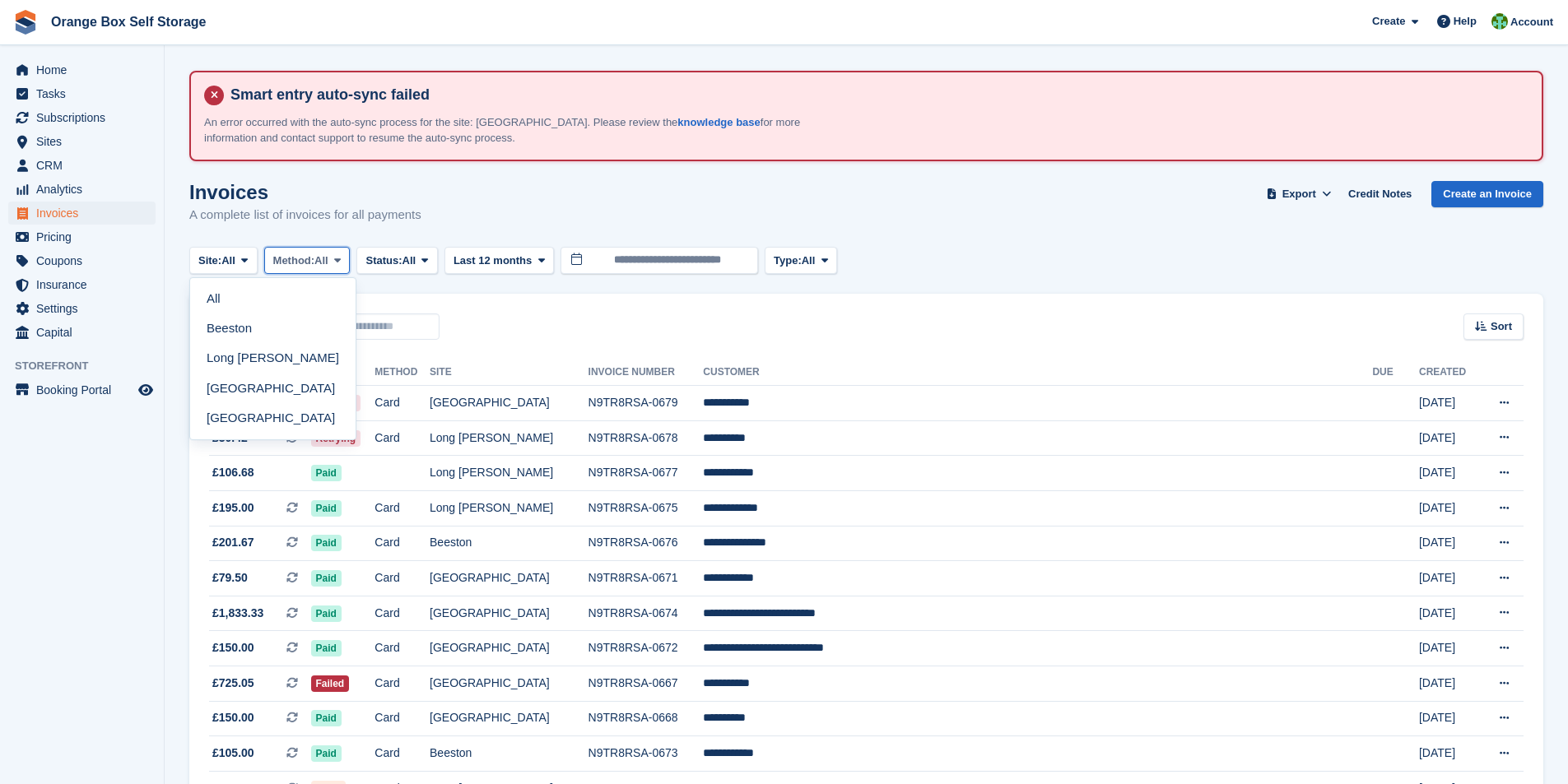
click at [329, 263] on span "All" at bounding box center [321, 260] width 14 height 16
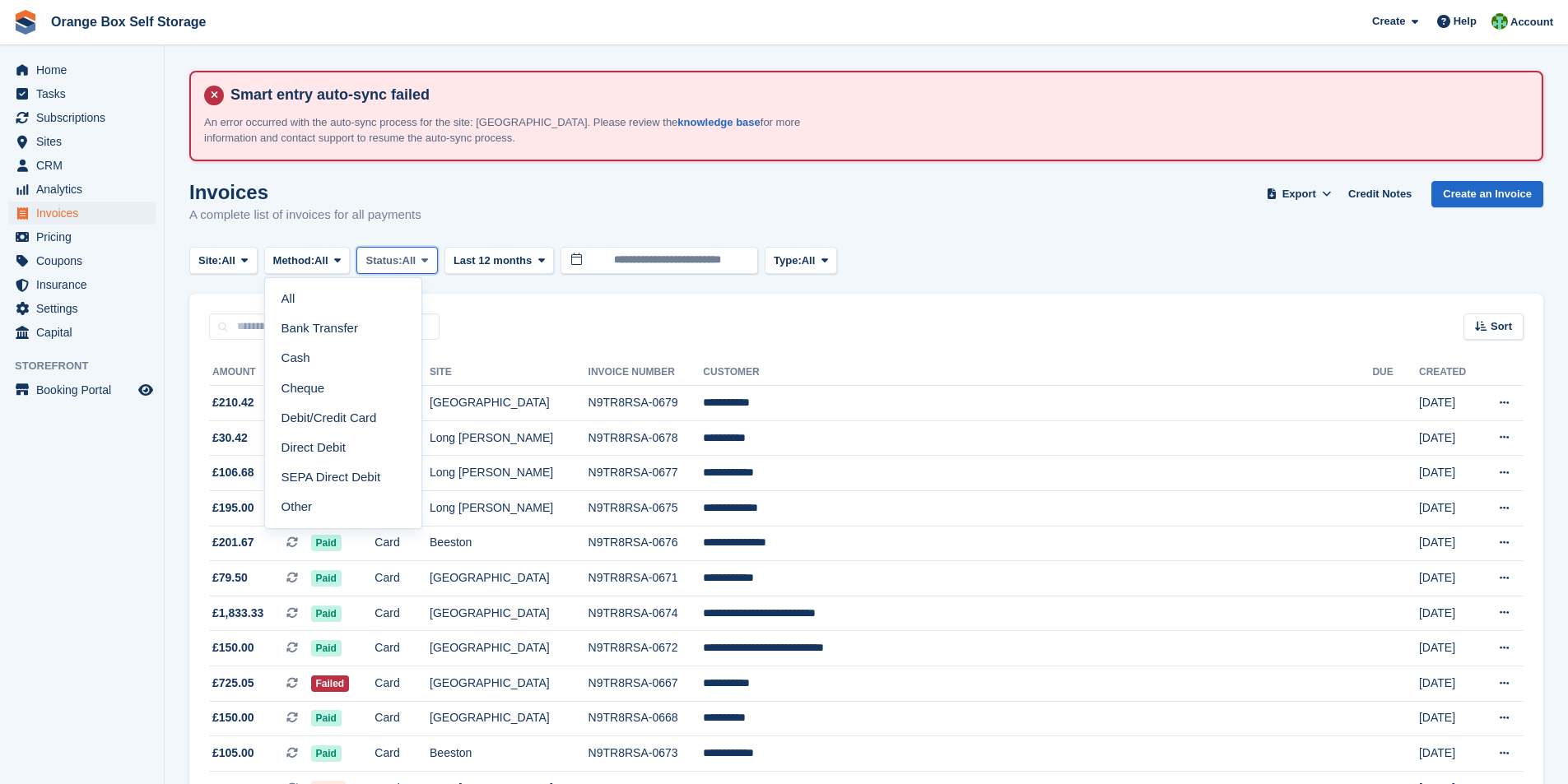
click at [400, 264] on span "Status:" at bounding box center [383, 260] width 36 height 16
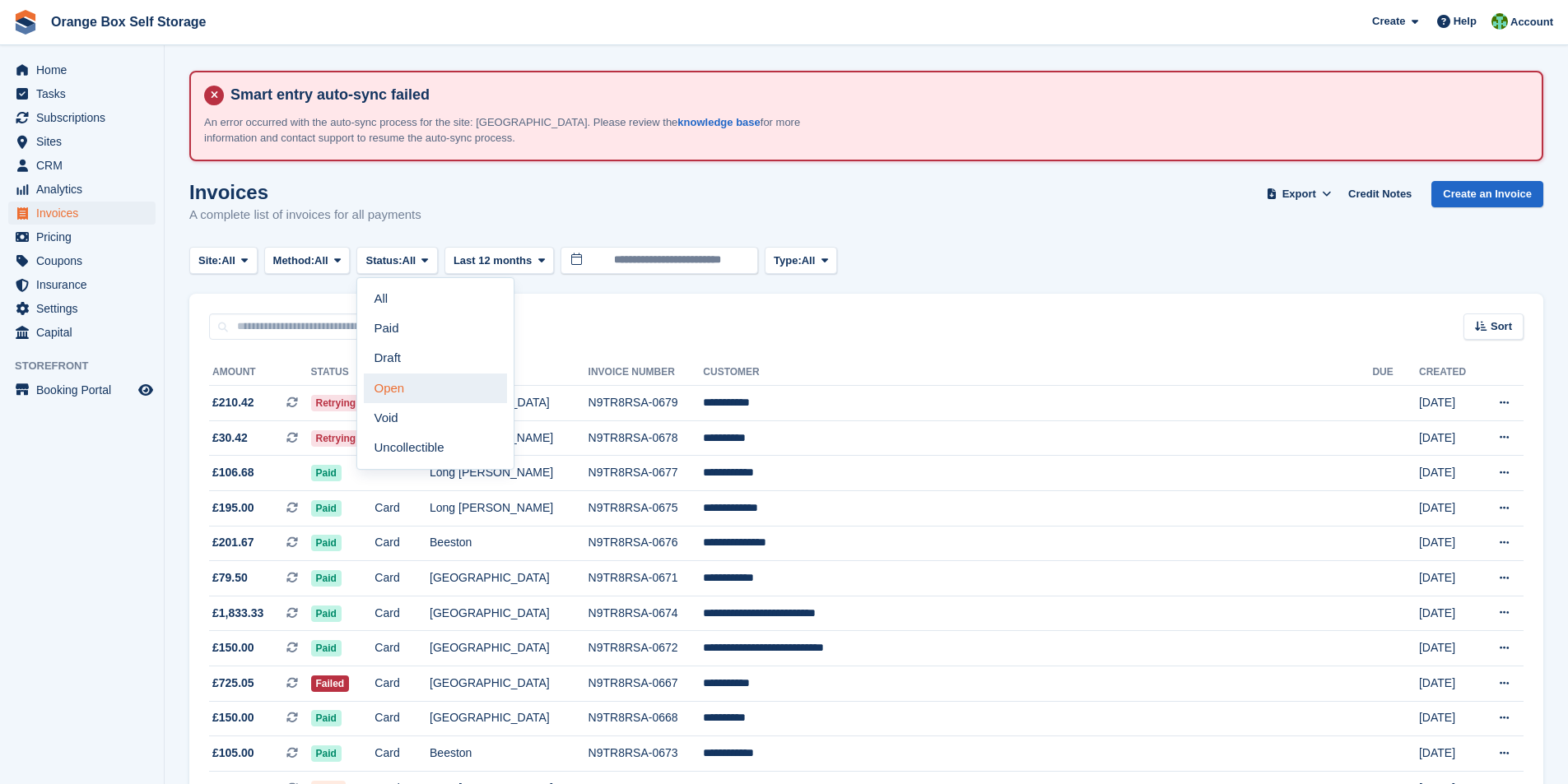
click at [406, 394] on link "Open" at bounding box center [435, 388] width 143 height 30
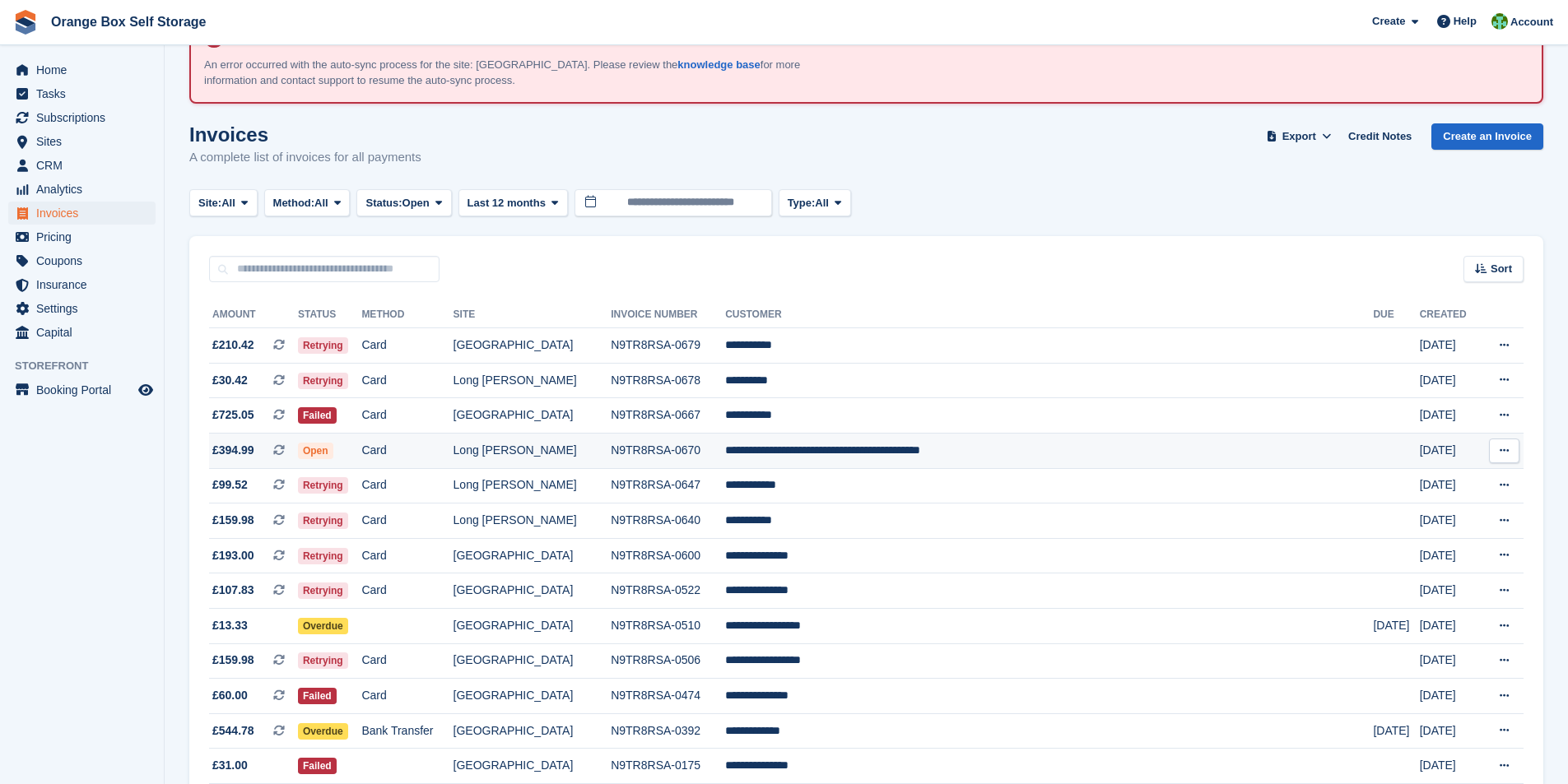
scroll to position [82, 0]
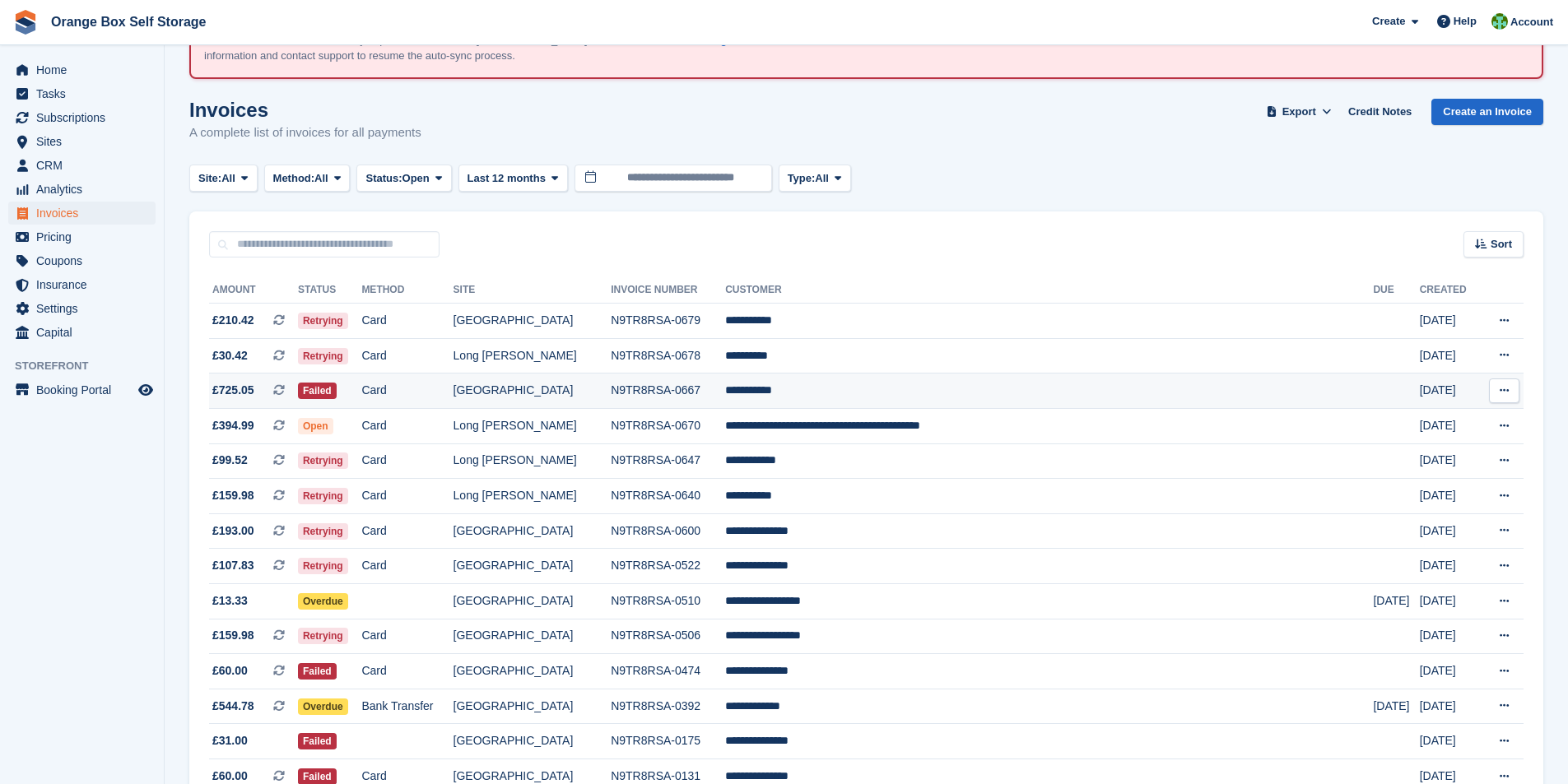
click at [612, 391] on td "[GEOGRAPHIC_DATA]" at bounding box center [533, 391] width 158 height 35
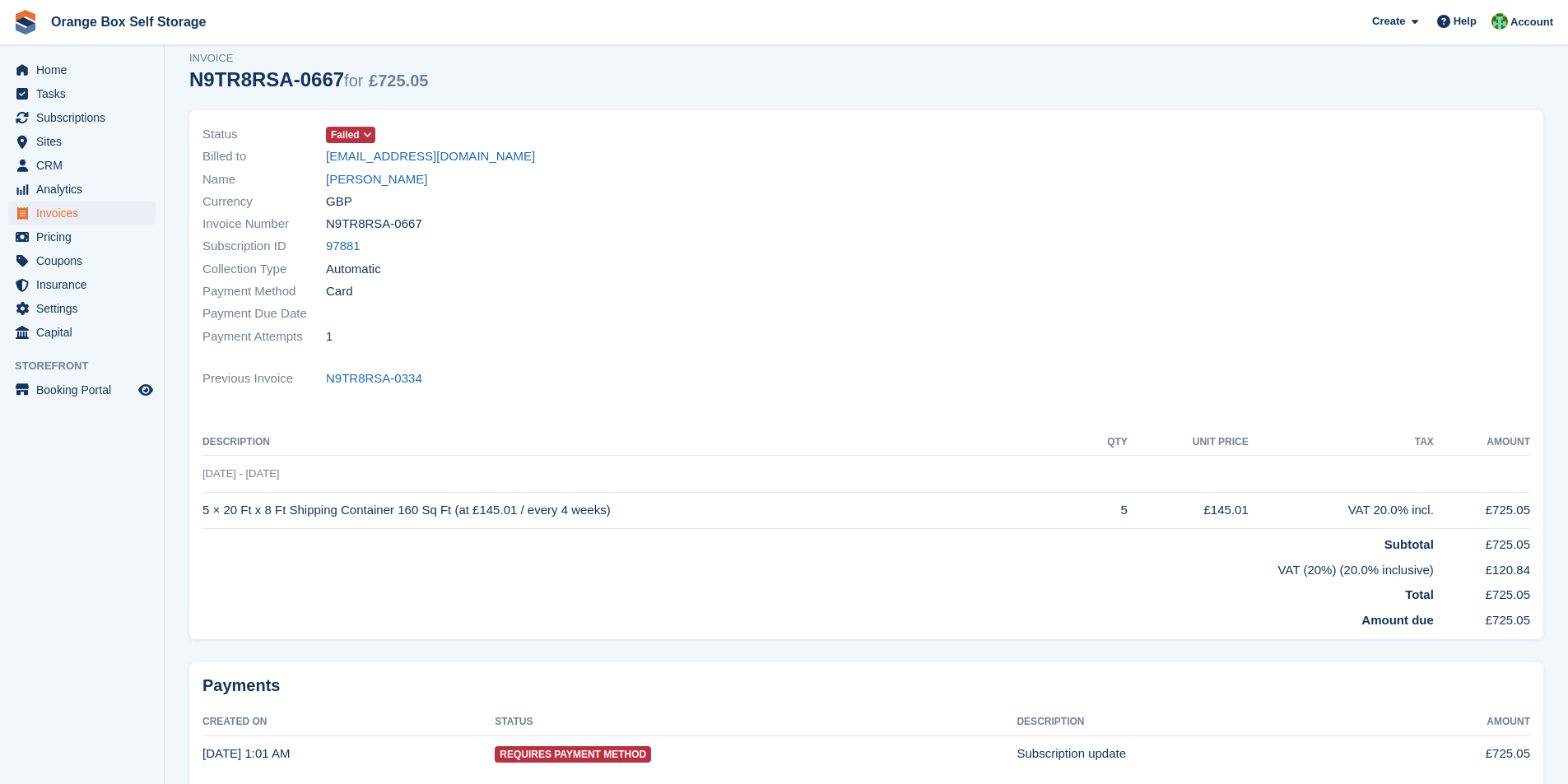
scroll to position [247, 0]
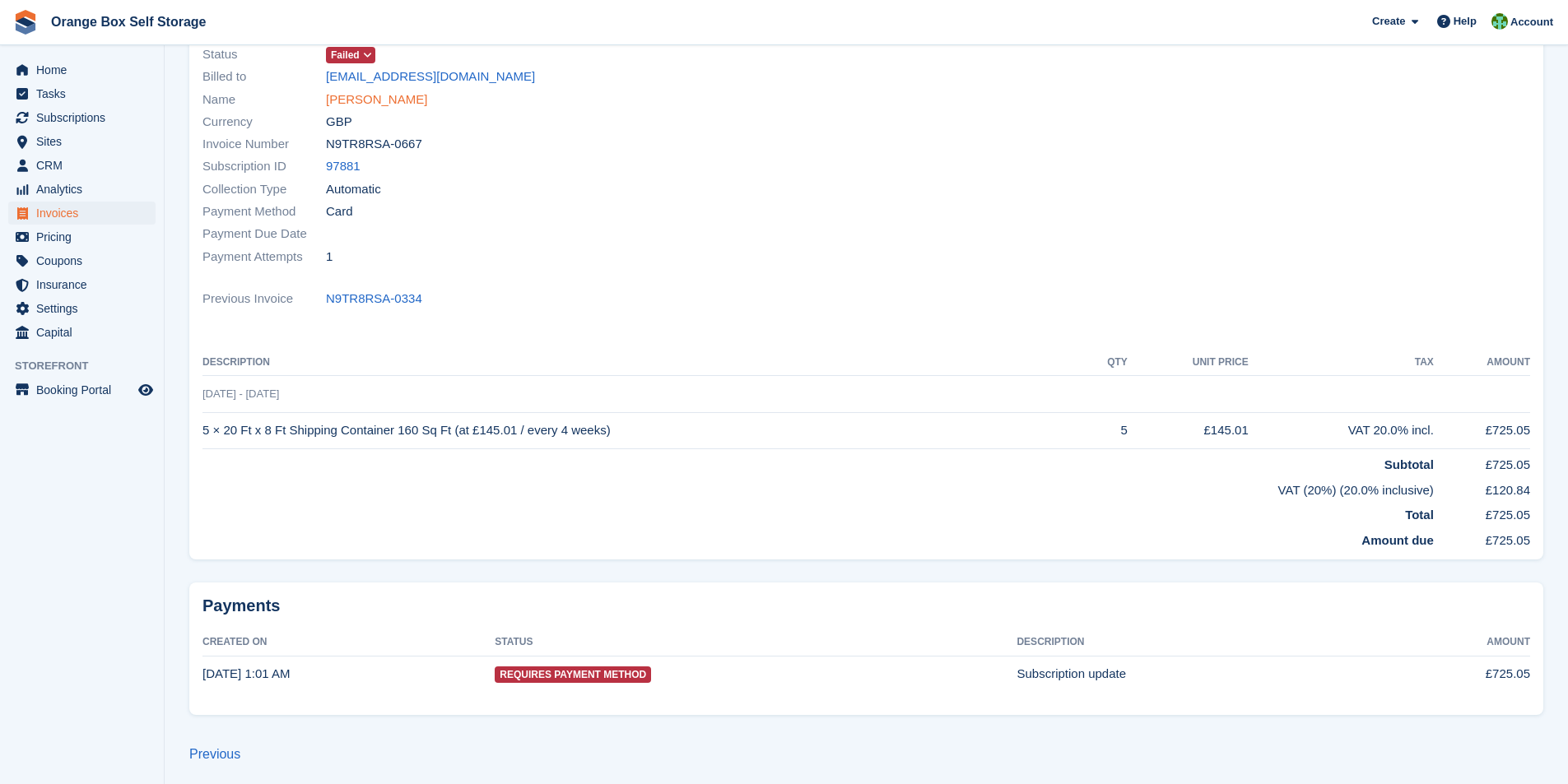
click at [354, 100] on link "Pankit Puri" at bounding box center [377, 100] width 101 height 19
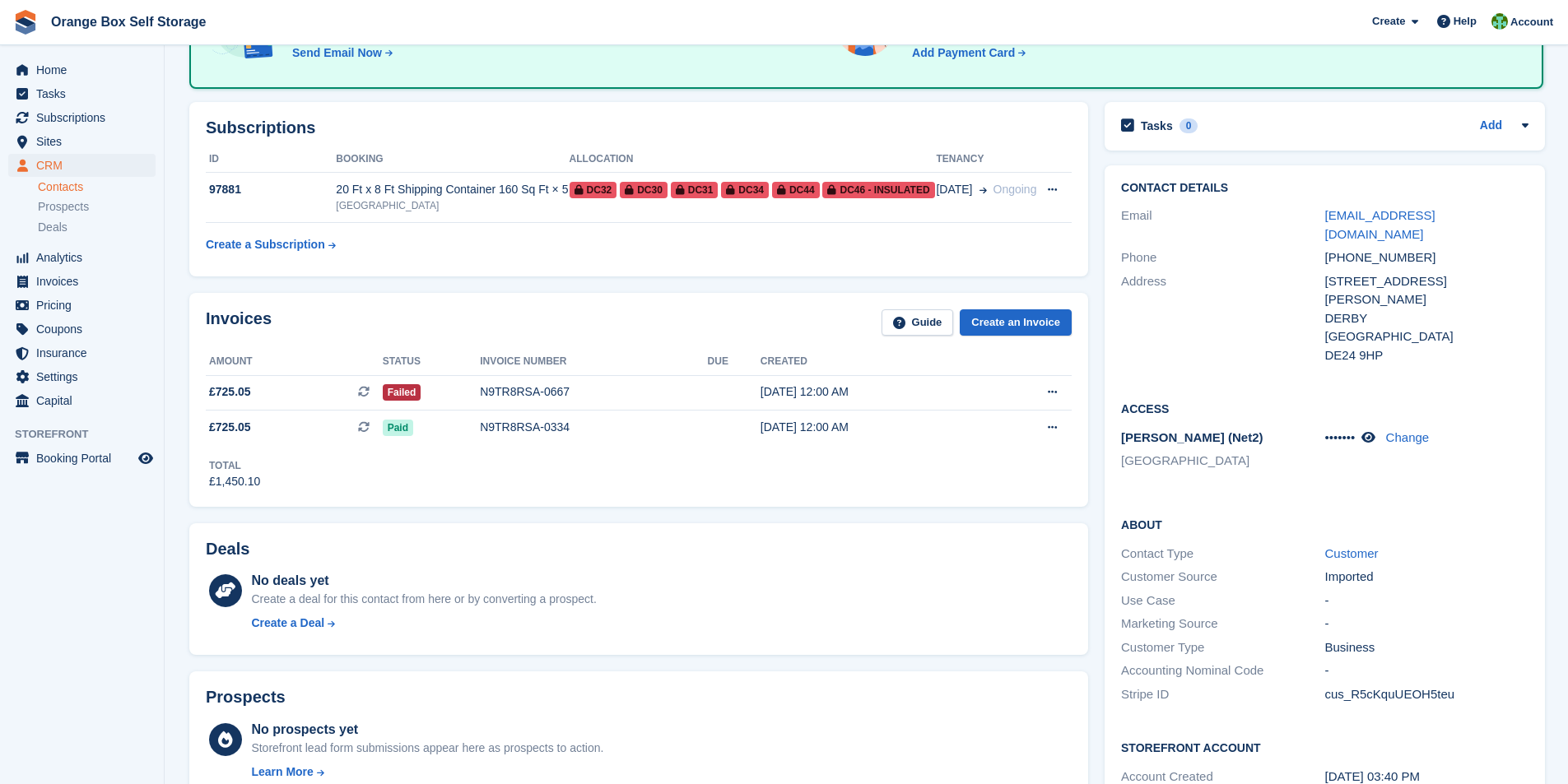
scroll to position [247, 0]
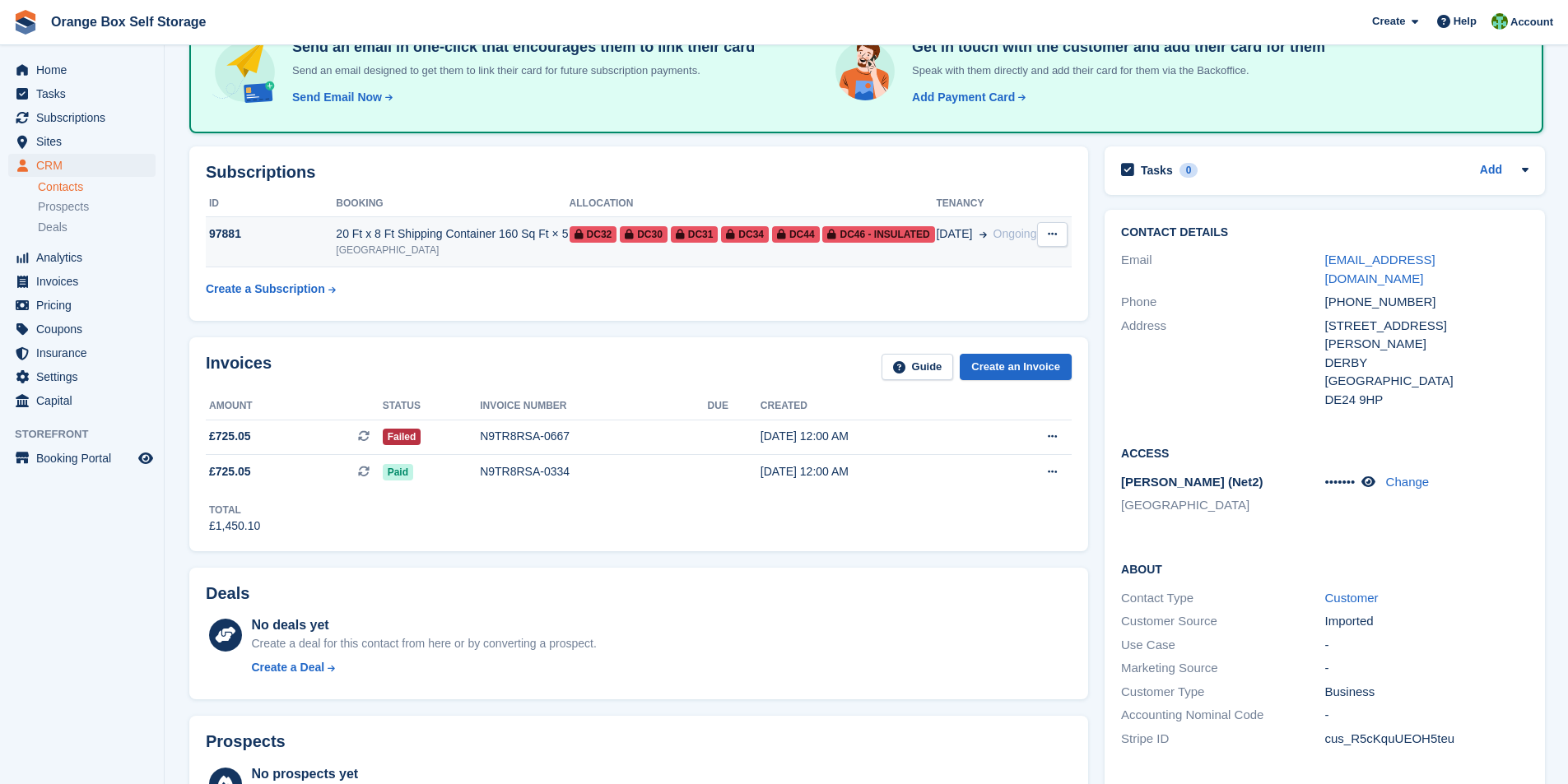
click at [1049, 235] on icon at bounding box center [1052, 234] width 9 height 11
click at [1019, 182] on div "Subscriptions ID Booking Allocation Tenancy 97881 20 Ft x 8 Ft Shipping Contain…" at bounding box center [639, 233] width 899 height 174
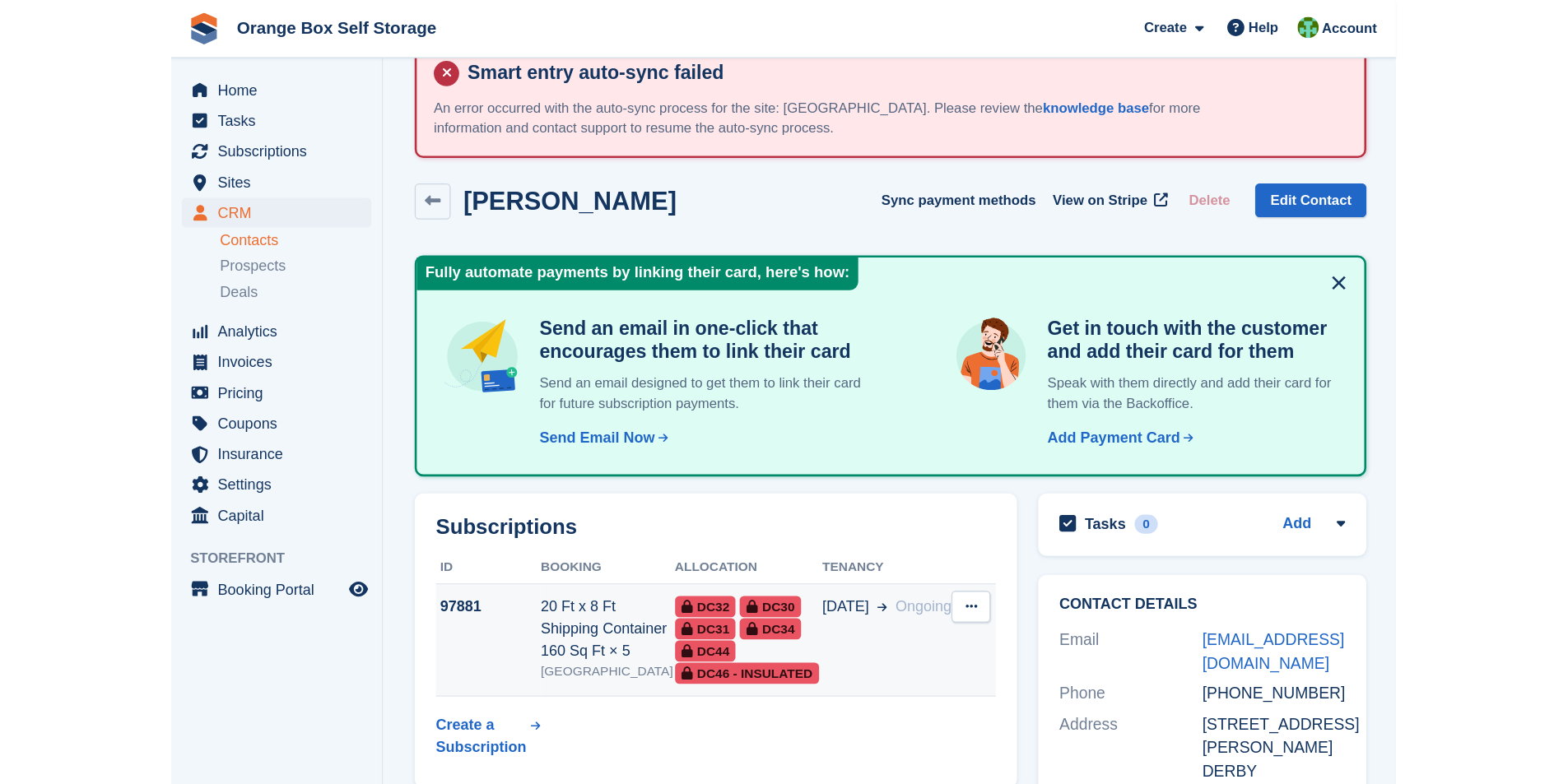
scroll to position [0, 0]
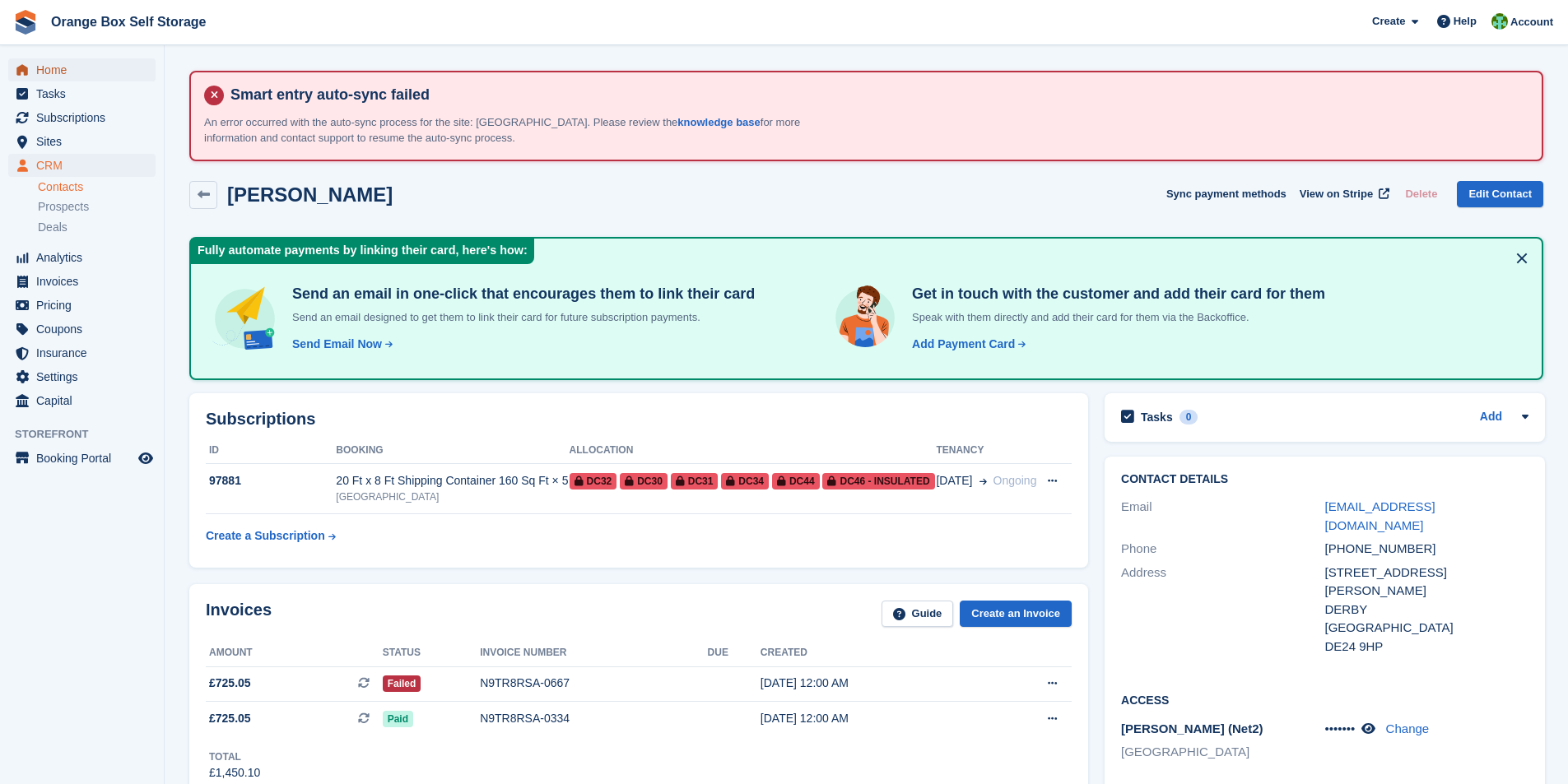
click at [52, 73] on span "Home" at bounding box center [85, 69] width 99 height 23
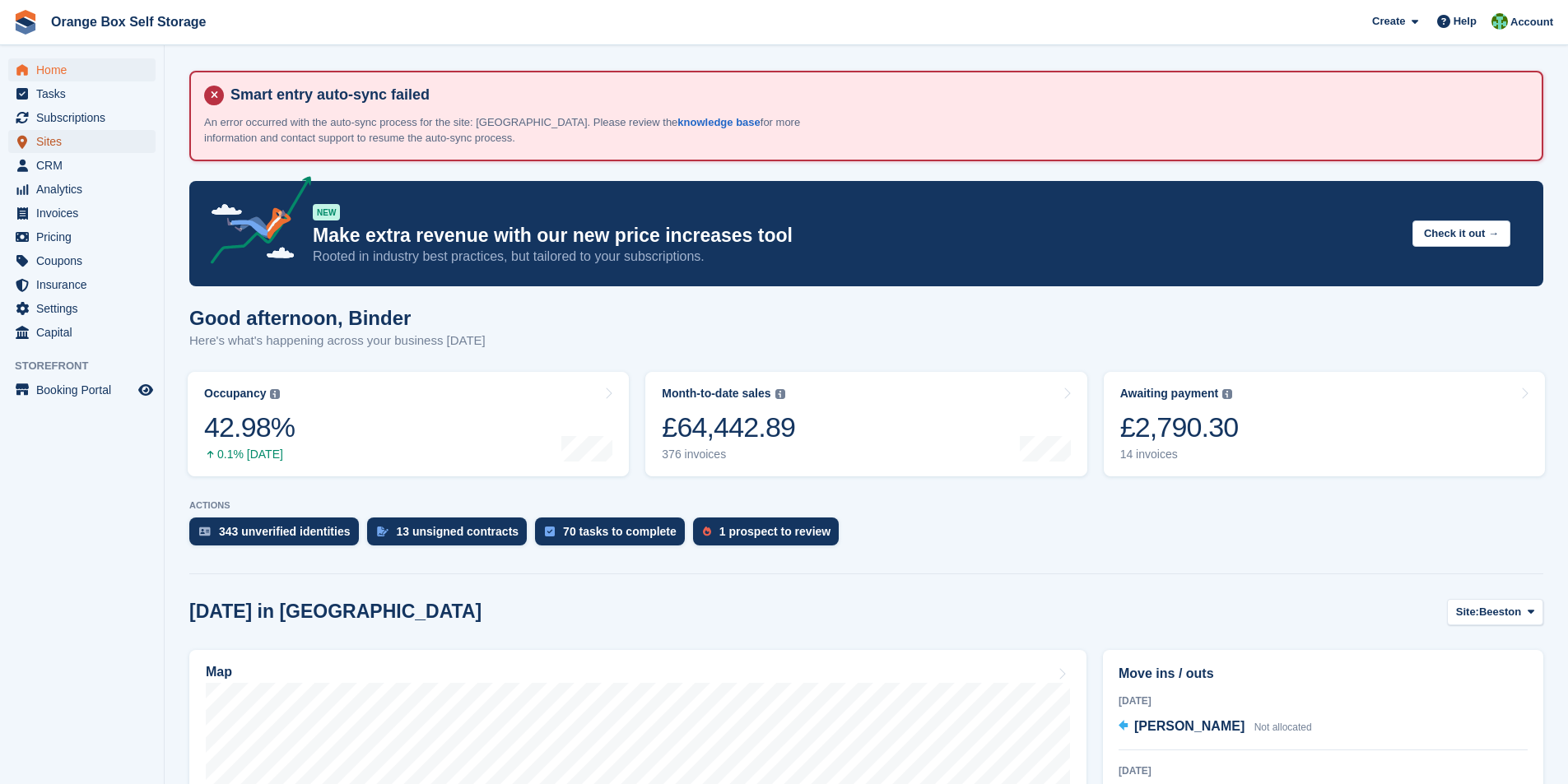
click at [48, 140] on span "Sites" at bounding box center [85, 141] width 99 height 23
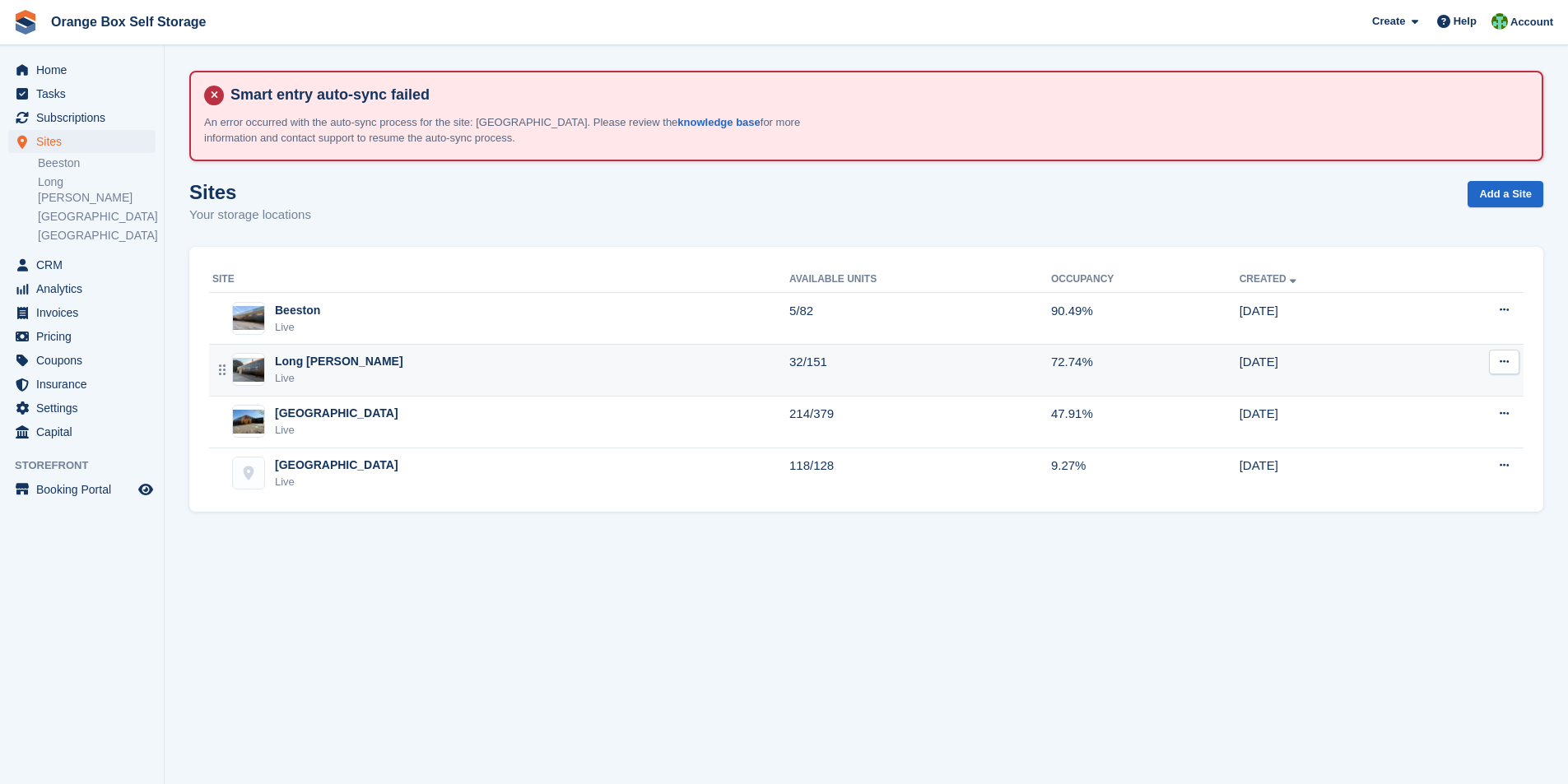
click at [288, 360] on div "Long [PERSON_NAME]" at bounding box center [339, 362] width 128 height 17
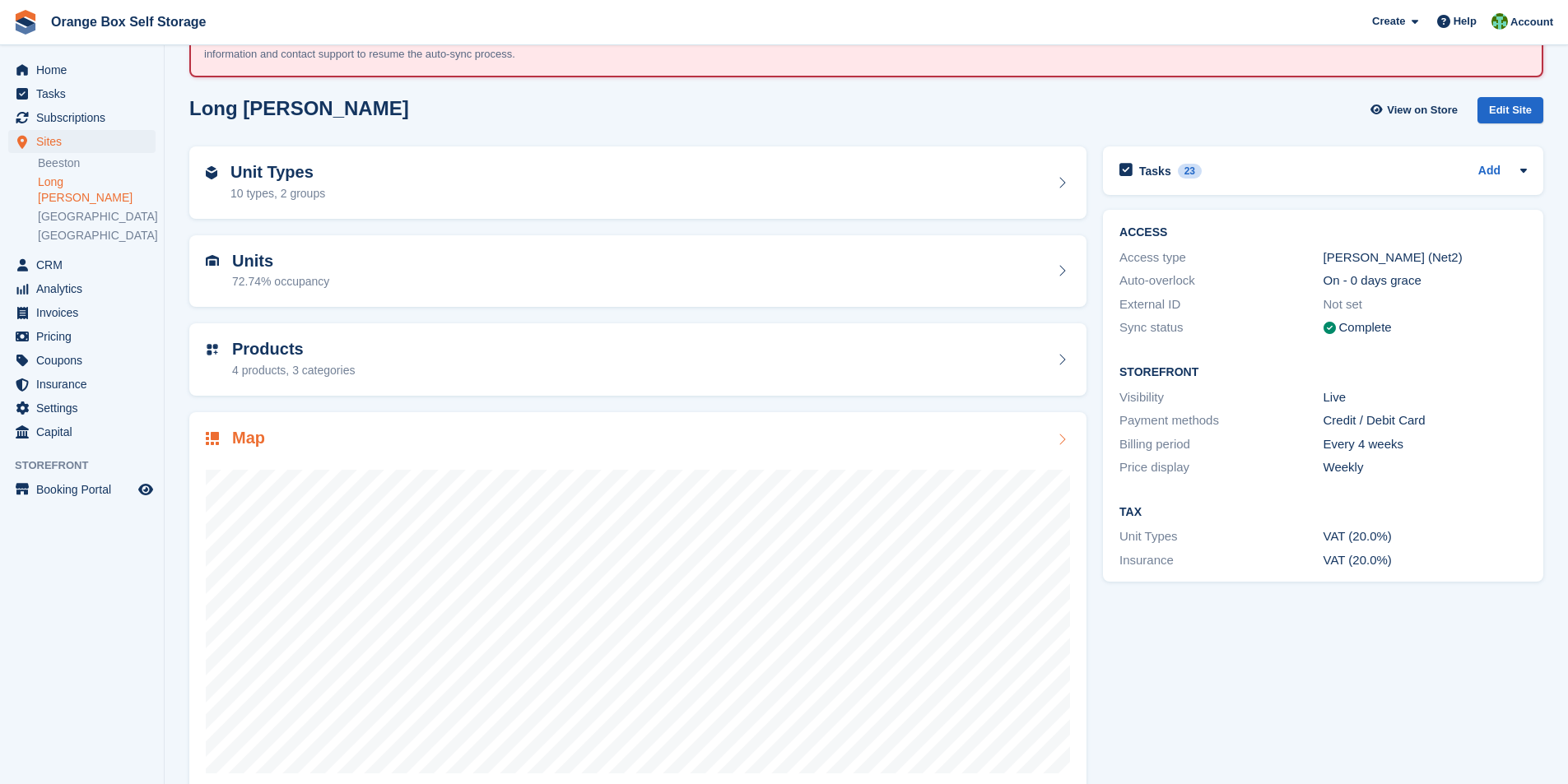
scroll to position [116, 0]
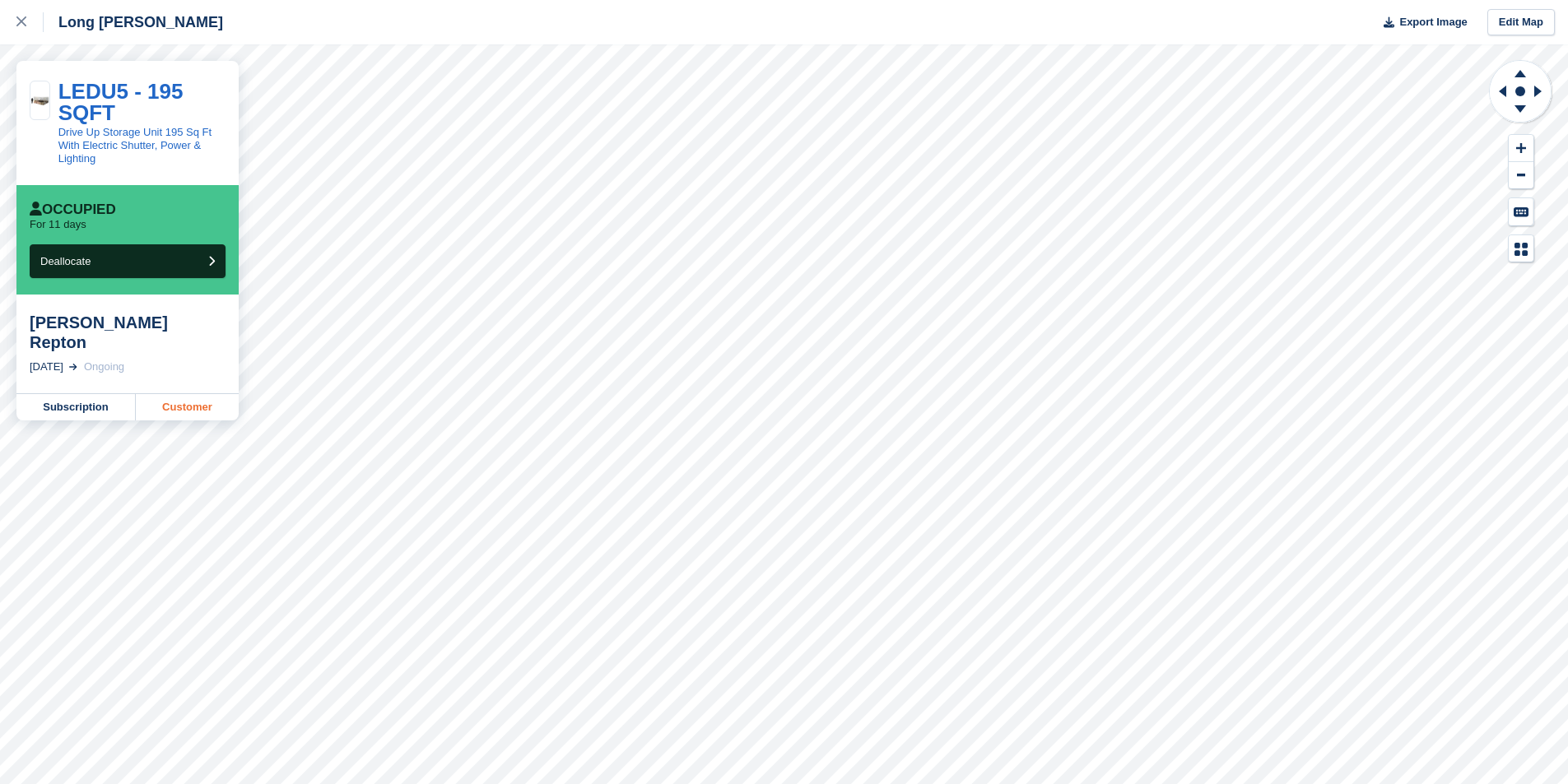
click at [174, 395] on link "Customer" at bounding box center [188, 407] width 103 height 26
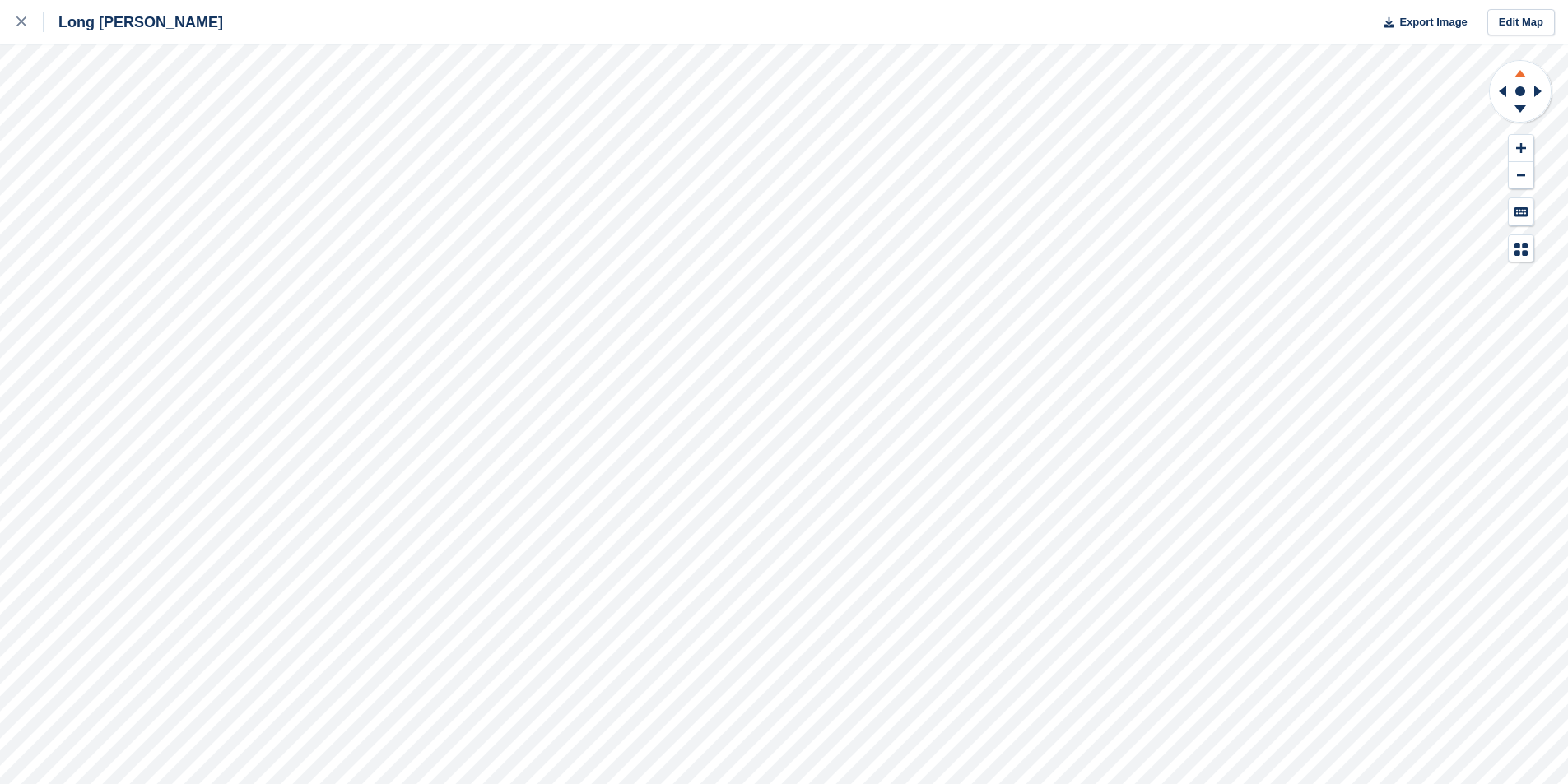
click at [1525, 71] on icon at bounding box center [1521, 71] width 43 height 20
click at [1520, 107] on icon at bounding box center [1521, 109] width 12 height 8
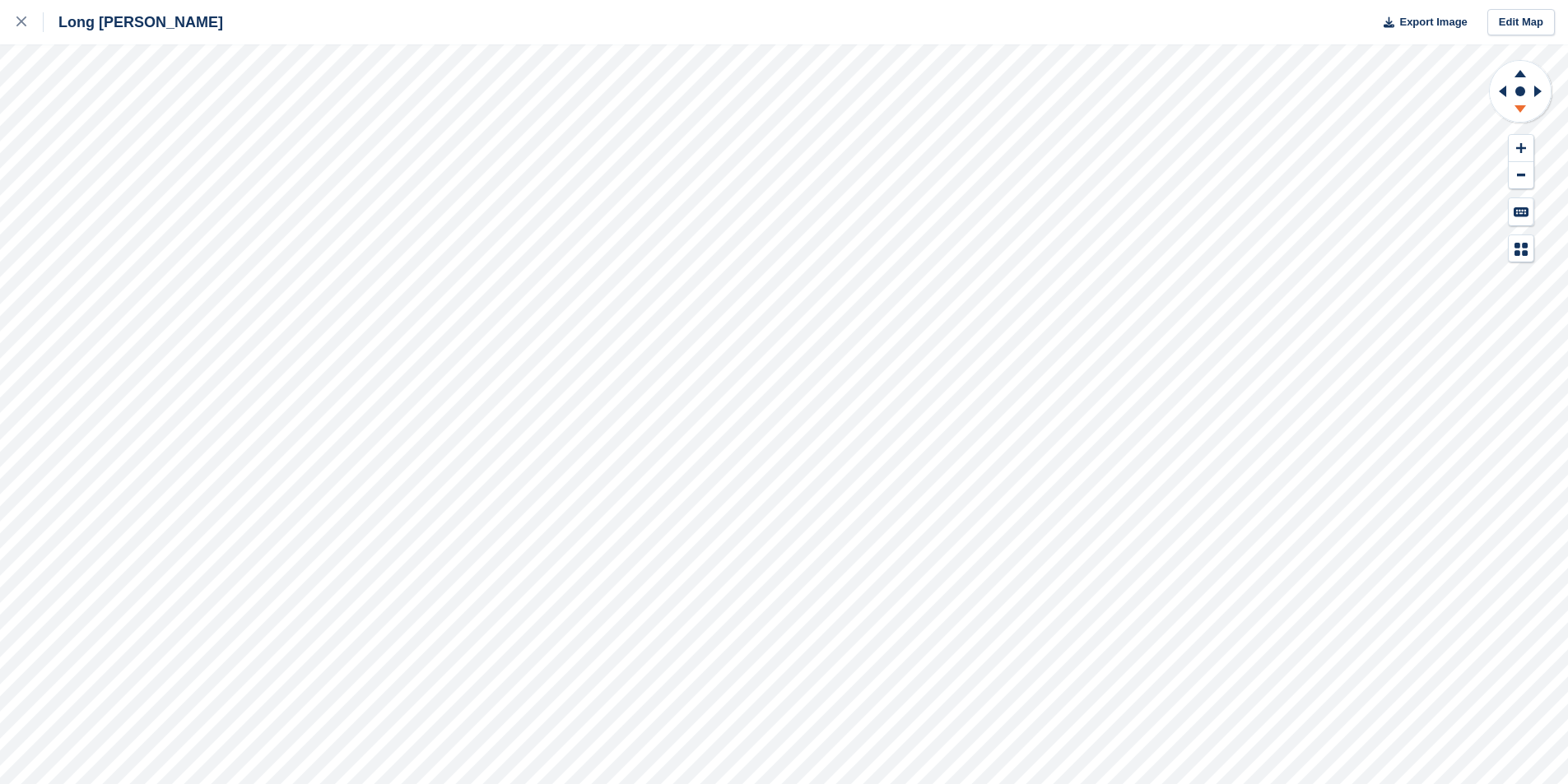
click at [1520, 109] on icon at bounding box center [1521, 109] width 12 height 8
click at [17, 20] on icon at bounding box center [21, 21] width 10 height 10
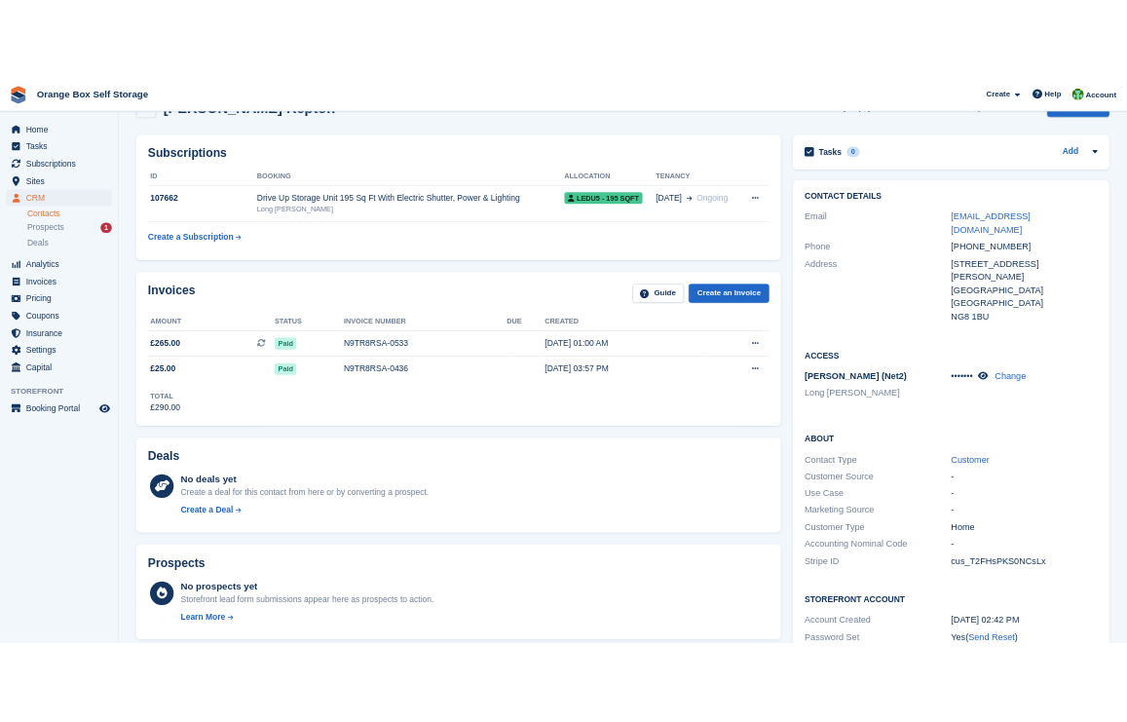
scroll to position [195, 0]
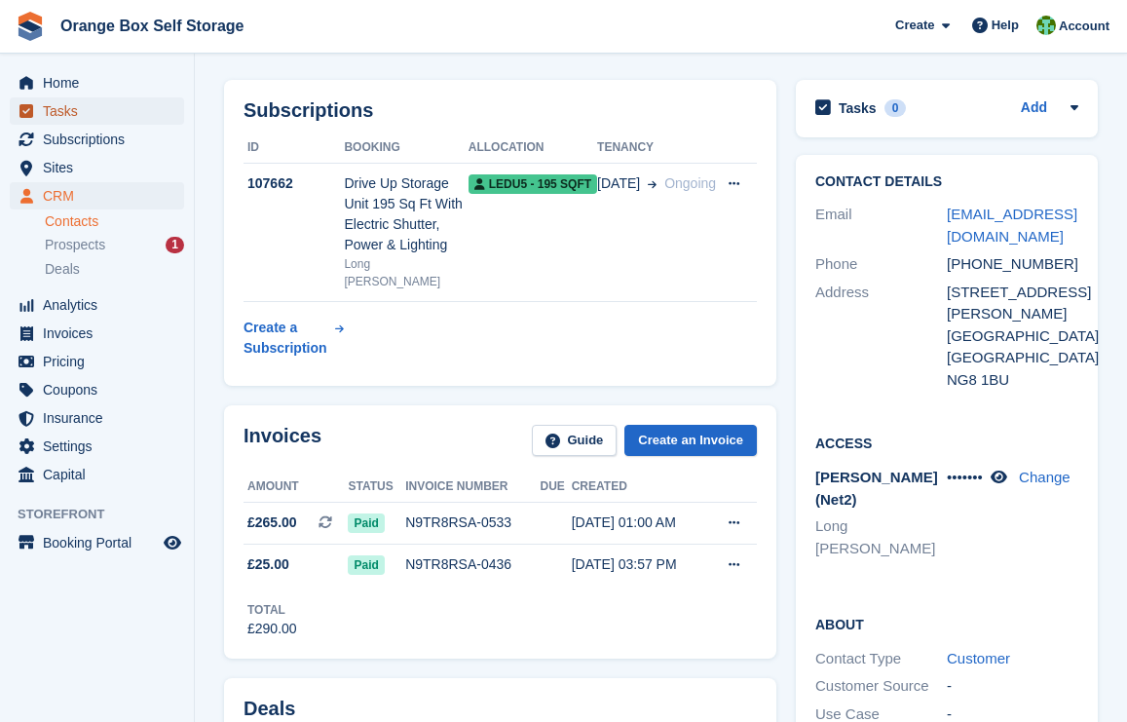
drag, startPoint x: 77, startPoint y: 109, endPoint x: 89, endPoint y: 108, distance: 11.7
click at [77, 109] on span "Tasks" at bounding box center [101, 110] width 117 height 27
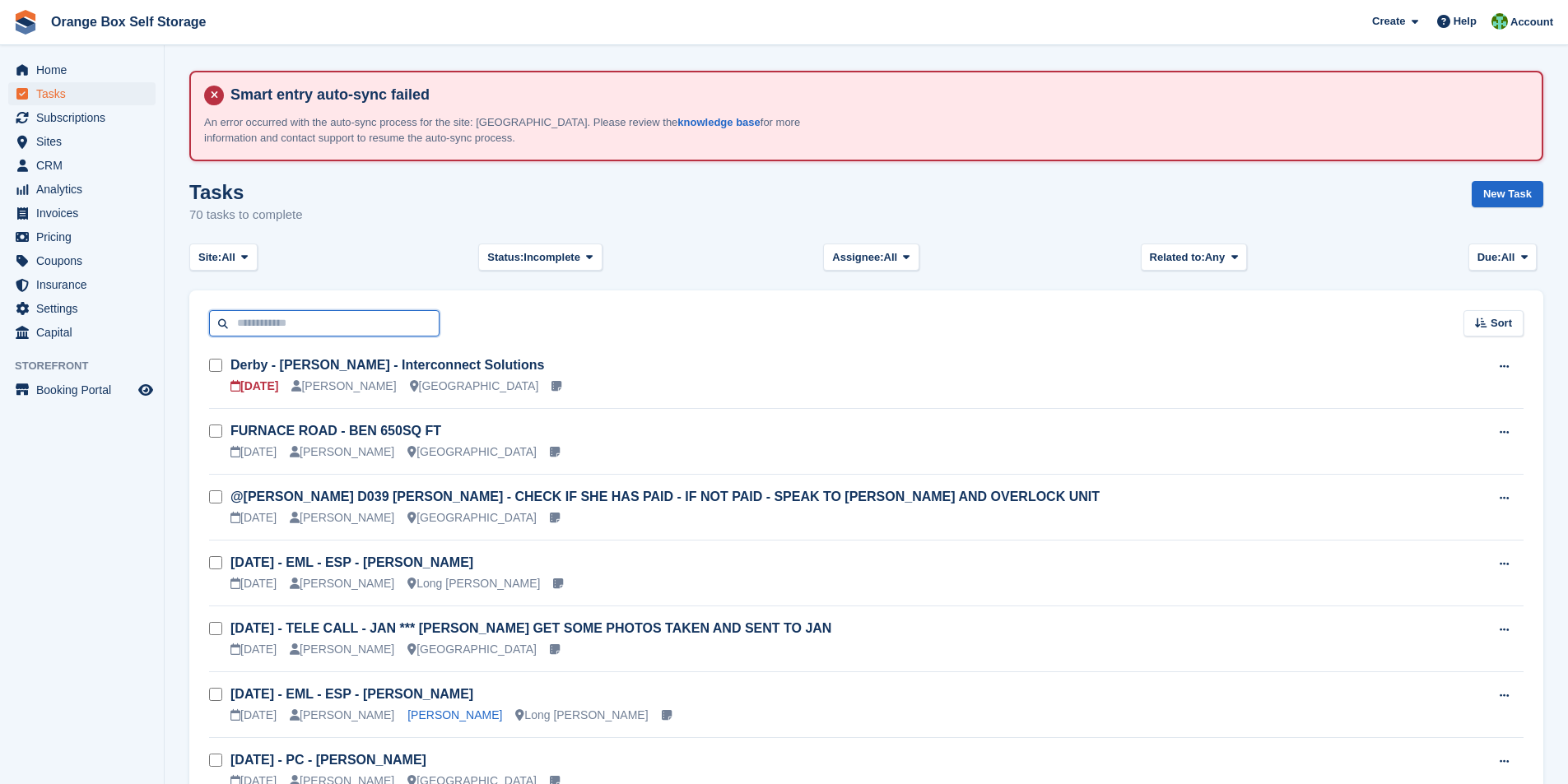
click at [277, 315] on input "text" at bounding box center [324, 324] width 231 height 27
type input "****"
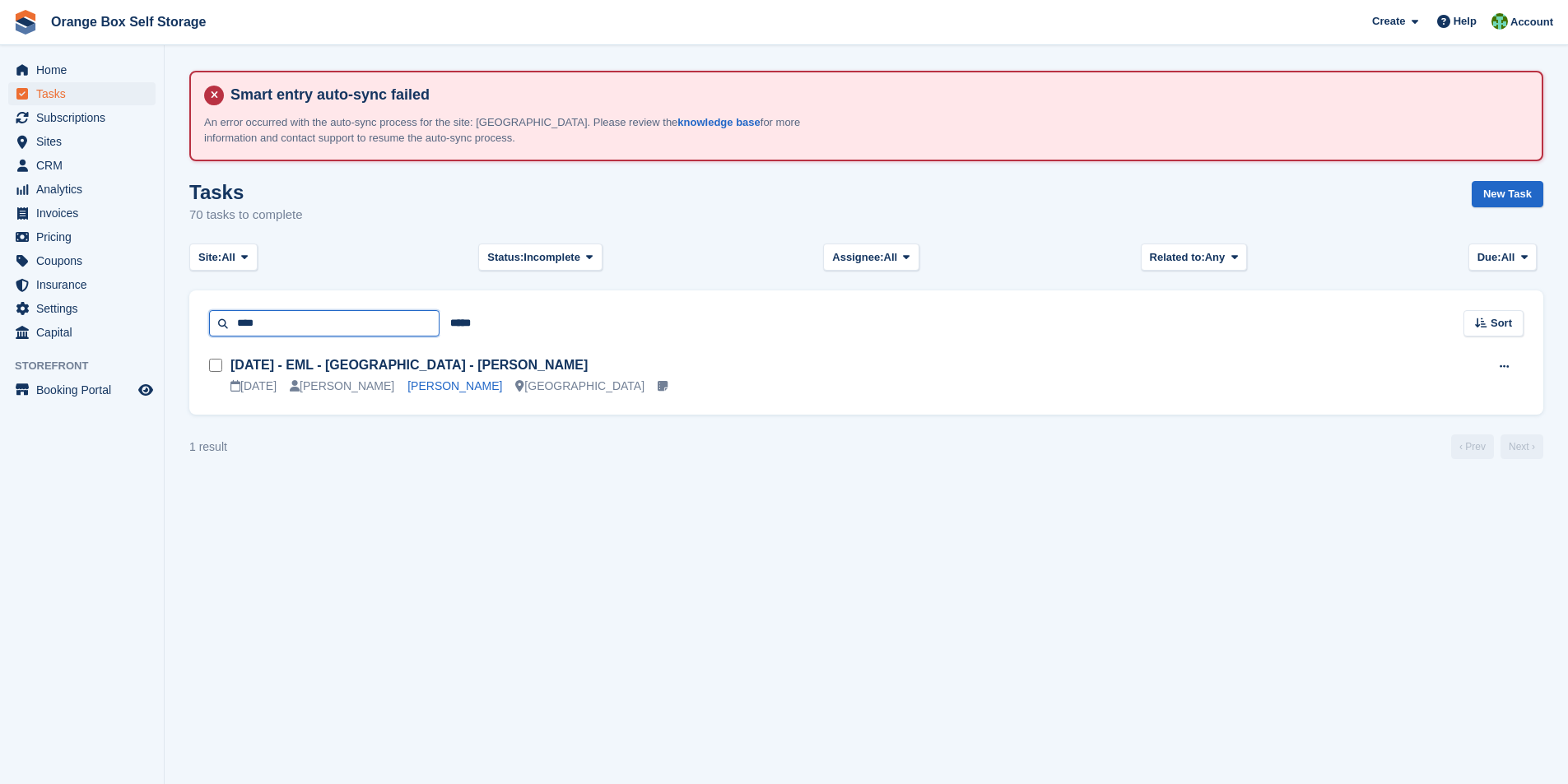
drag, startPoint x: 282, startPoint y: 321, endPoint x: 160, endPoint y: 315, distance: 122.1
click at [160, 315] on div "Home Tasks Subscriptions Subscriptions Subscriptions Contracts Price increases …" at bounding box center [784, 392] width 1568 height 784
type input "*****"
